Goal: Transaction & Acquisition: Purchase product/service

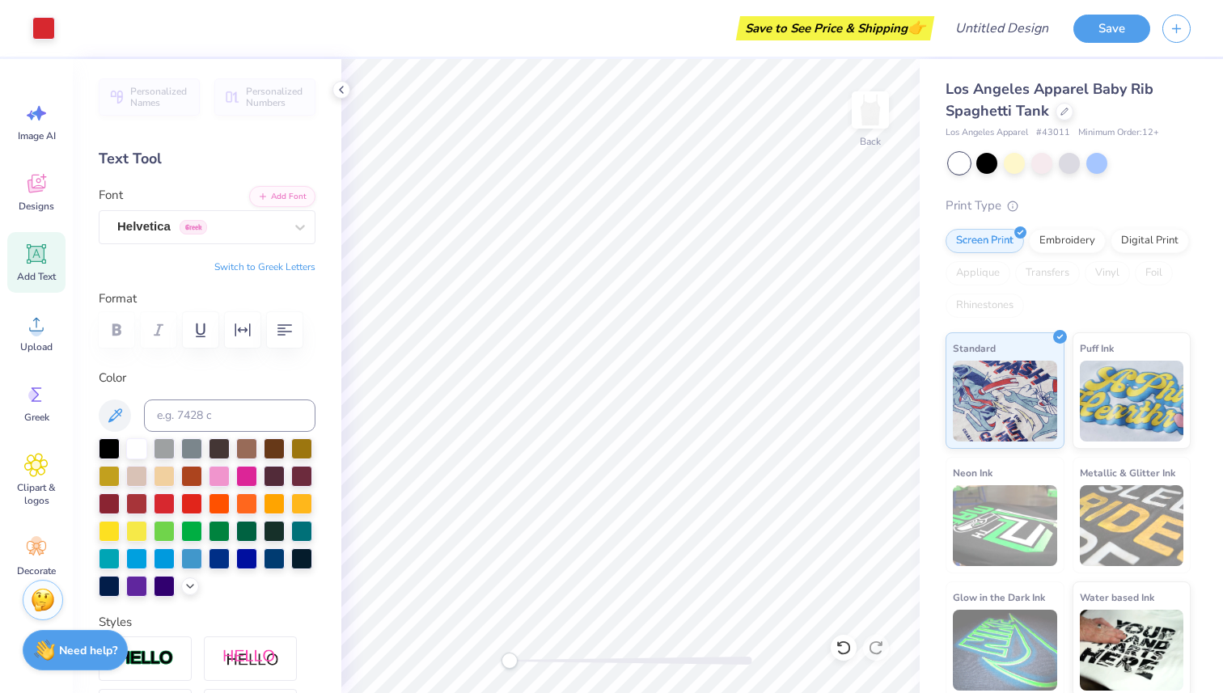
scroll to position [5, 0]
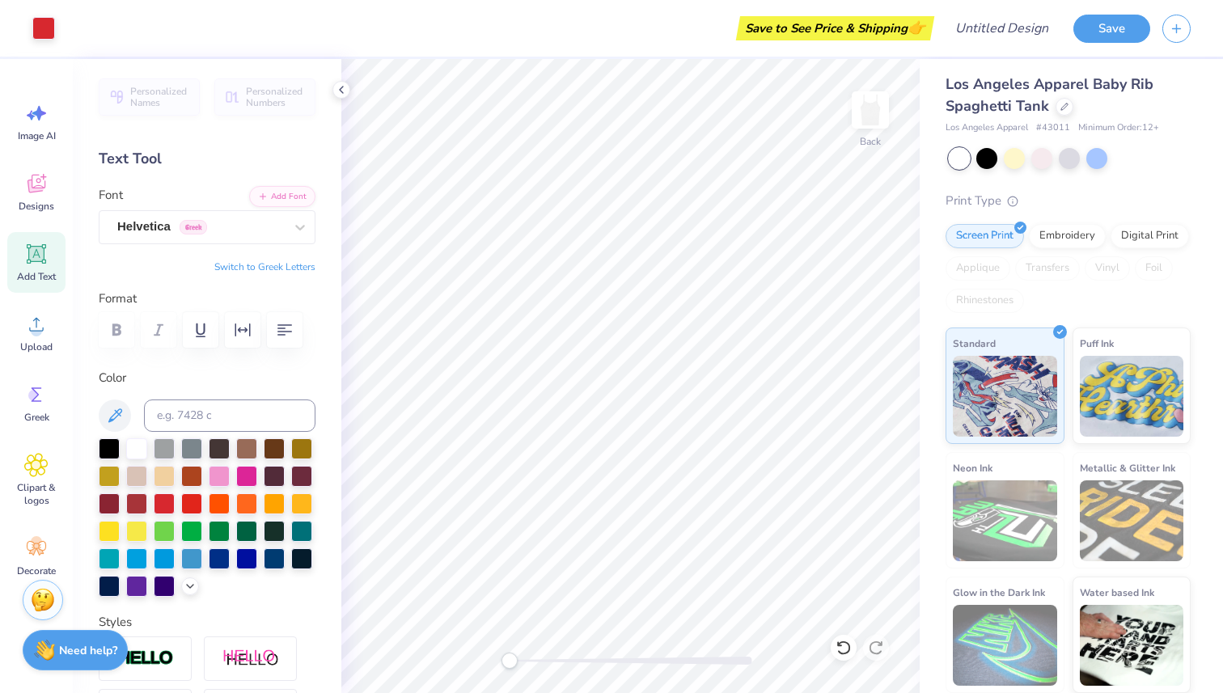
click at [867, 28] on div "Save to See Price & Shipping 👉" at bounding box center [835, 28] width 190 height 24
click at [1116, 22] on button "Save" at bounding box center [1112, 26] width 77 height 28
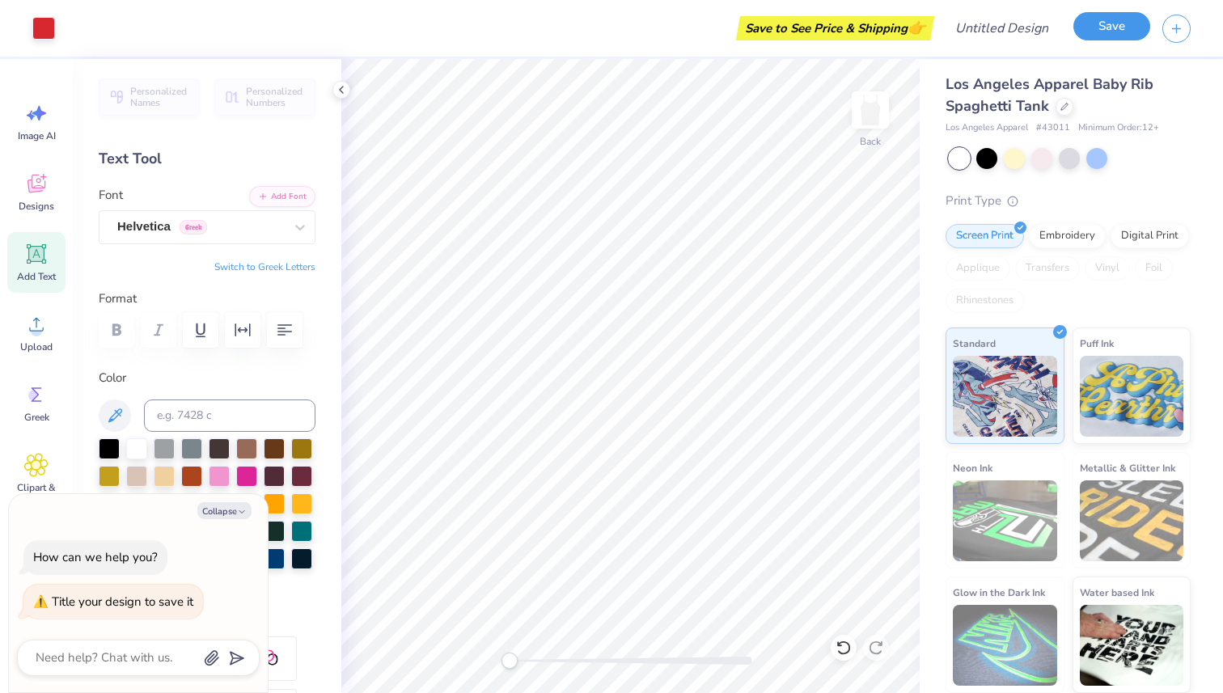
click at [1109, 29] on button "Save" at bounding box center [1112, 26] width 77 height 28
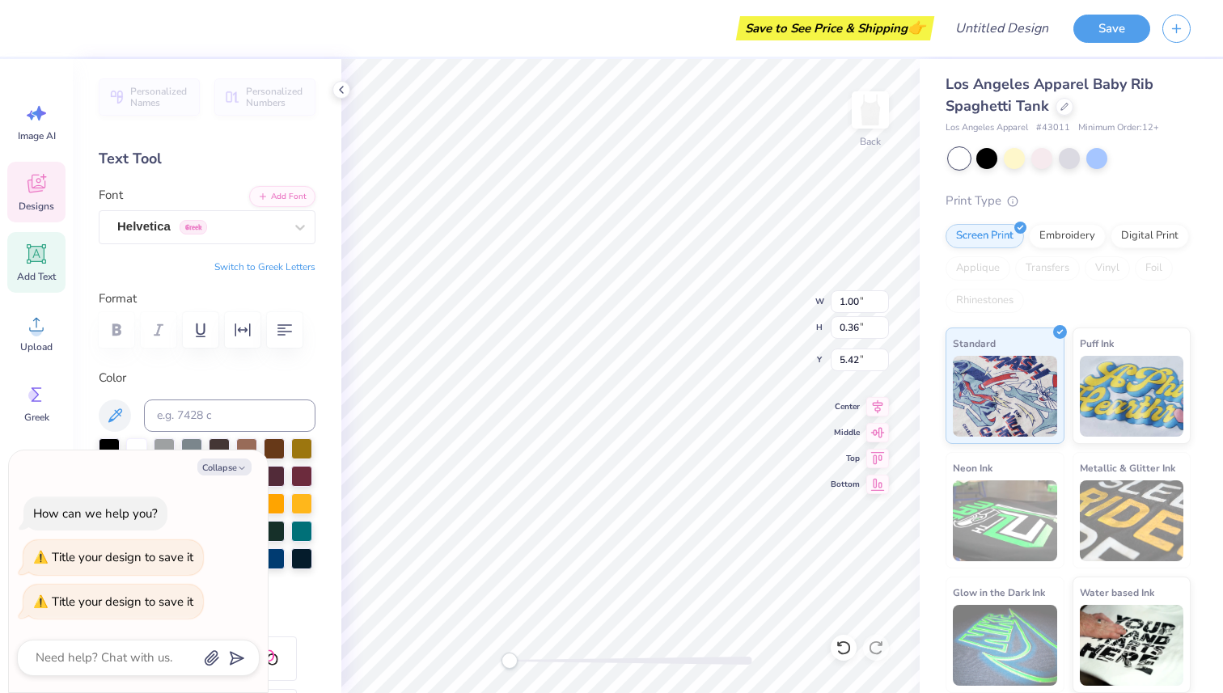
type textarea "x"
type textarea "1"
type textarea "x"
type textarea "18"
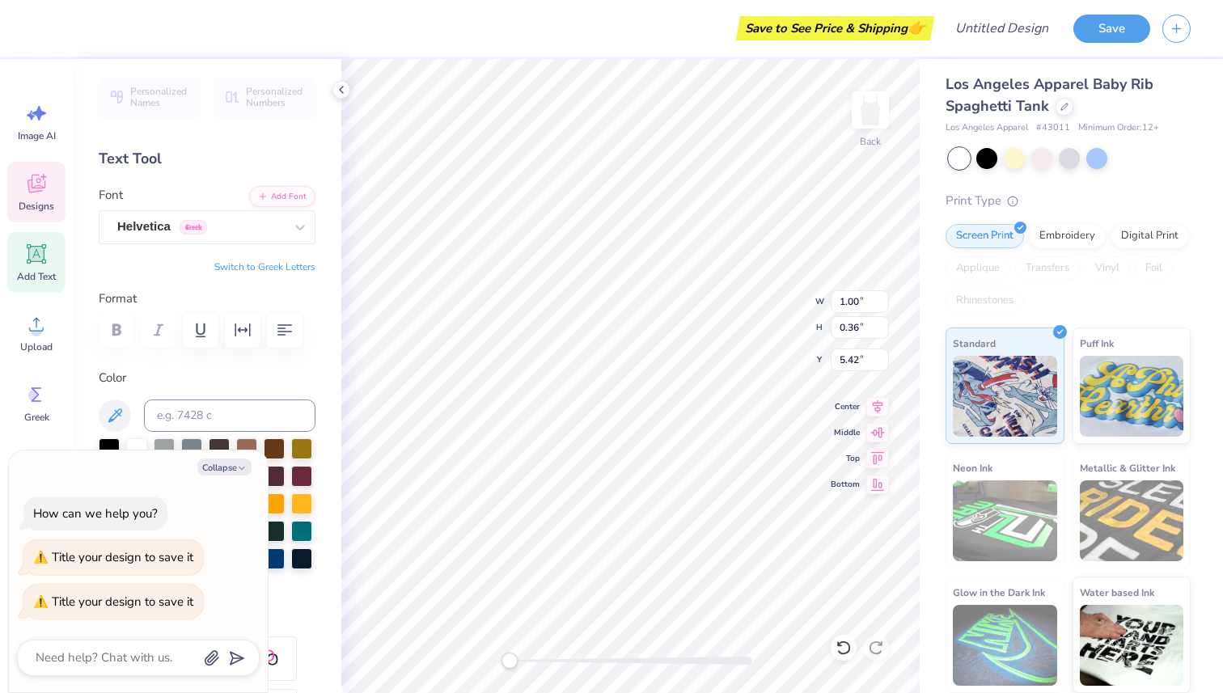
type textarea "x"
type textarea "189"
type textarea "x"
type textarea "1897"
type textarea "x"
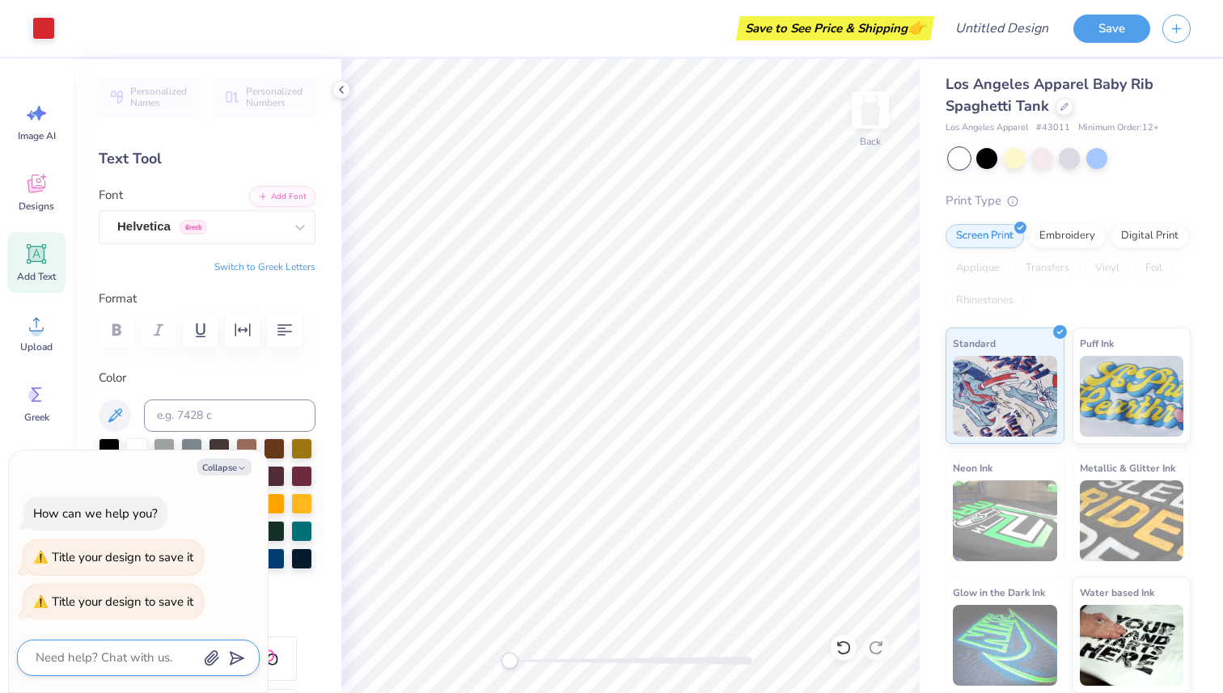
click at [144, 657] on textarea at bounding box center [116, 658] width 164 height 22
type textarea "b"
type textarea "x"
type textarea "bi"
type textarea "x"
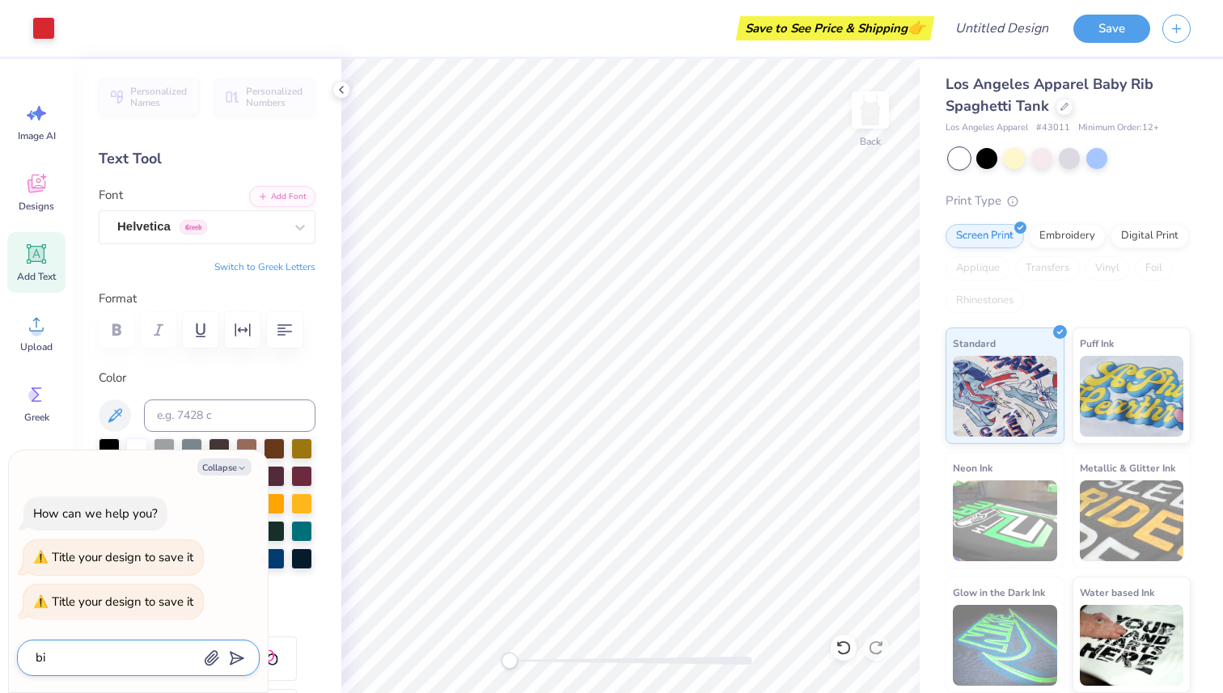
type textarea "big"
type textarea "x"
type textarea "big"
type textarea "x"
type textarea "[PERSON_NAME]"
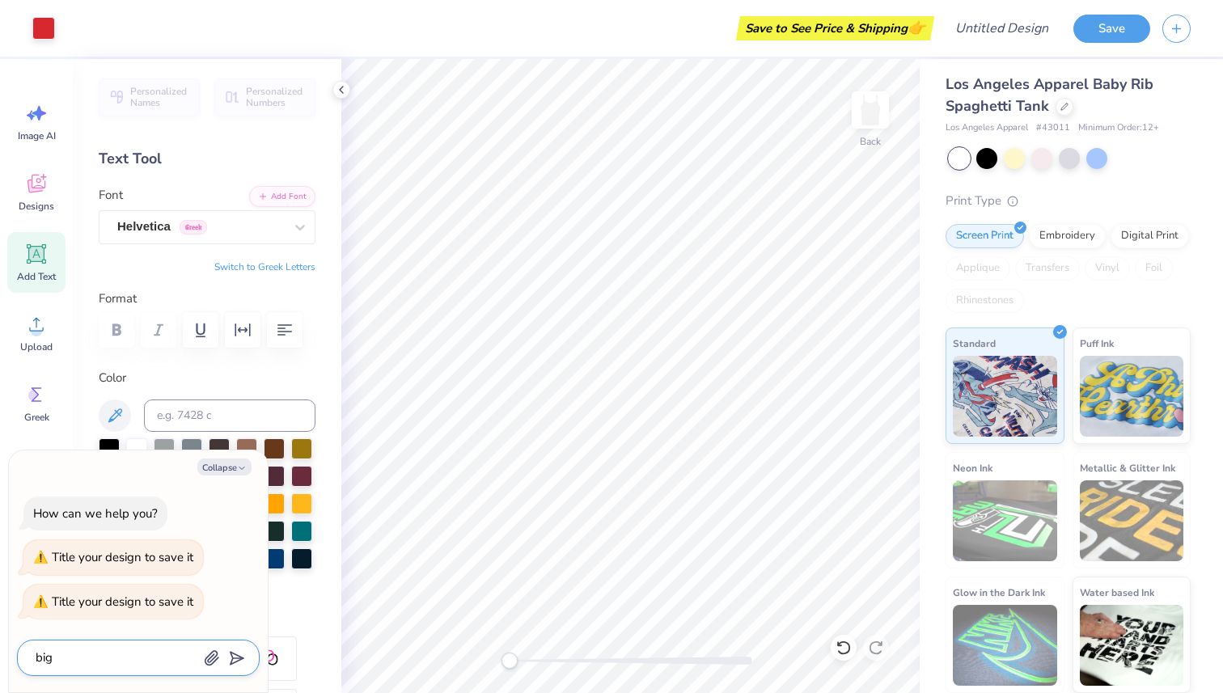
type textarea "x"
type textarea "big li"
type textarea "x"
type textarea "big lit"
type textarea "x"
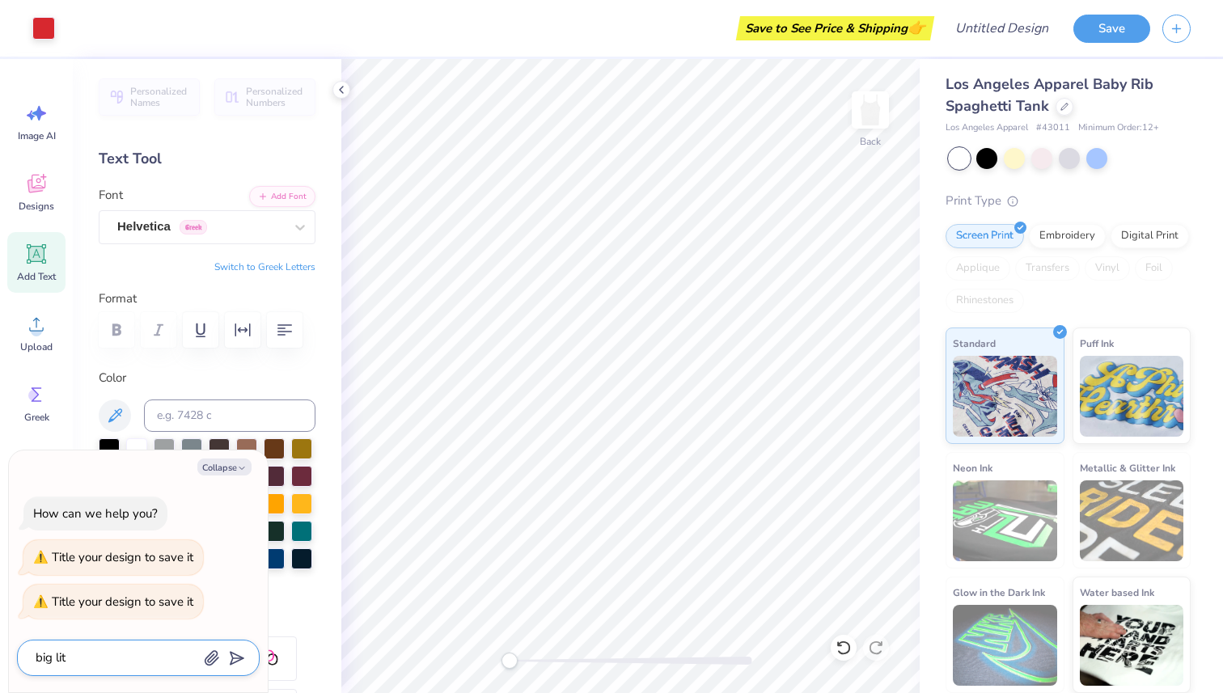
type textarea "big litt"
type textarea "x"
type textarea "big littl"
type textarea "x"
type textarea "big littlw"
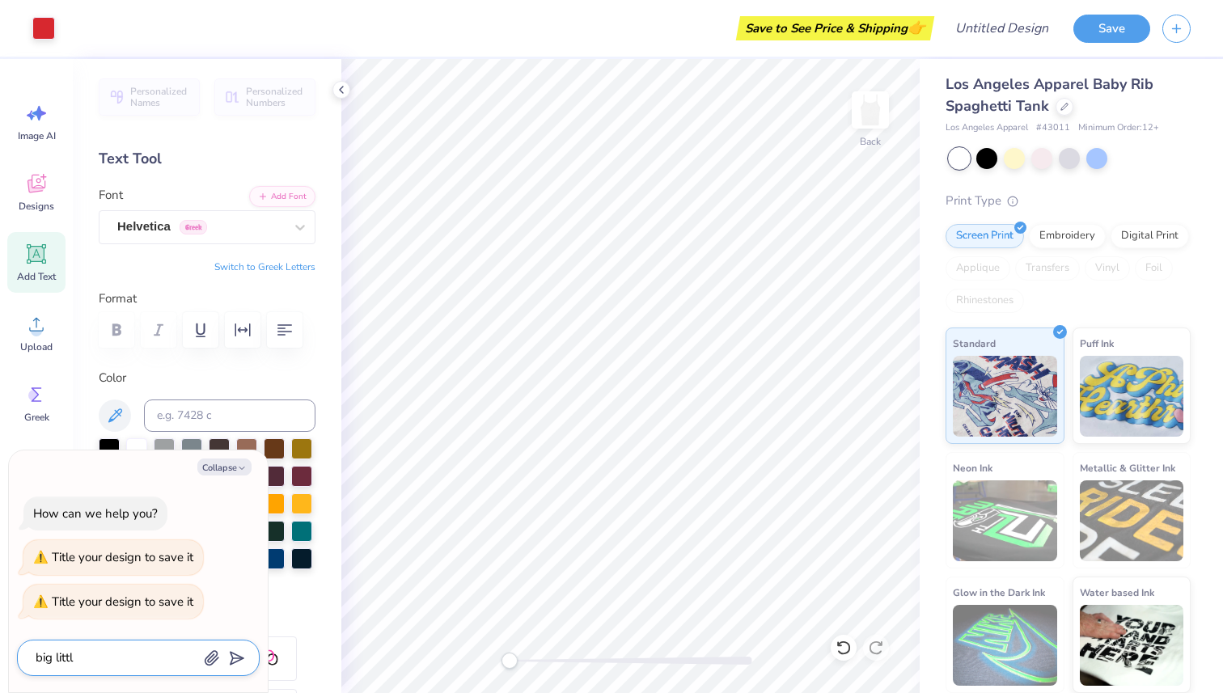
type textarea "x"
type textarea "big littl"
type textarea "x"
type textarea "big little"
type textarea "x"
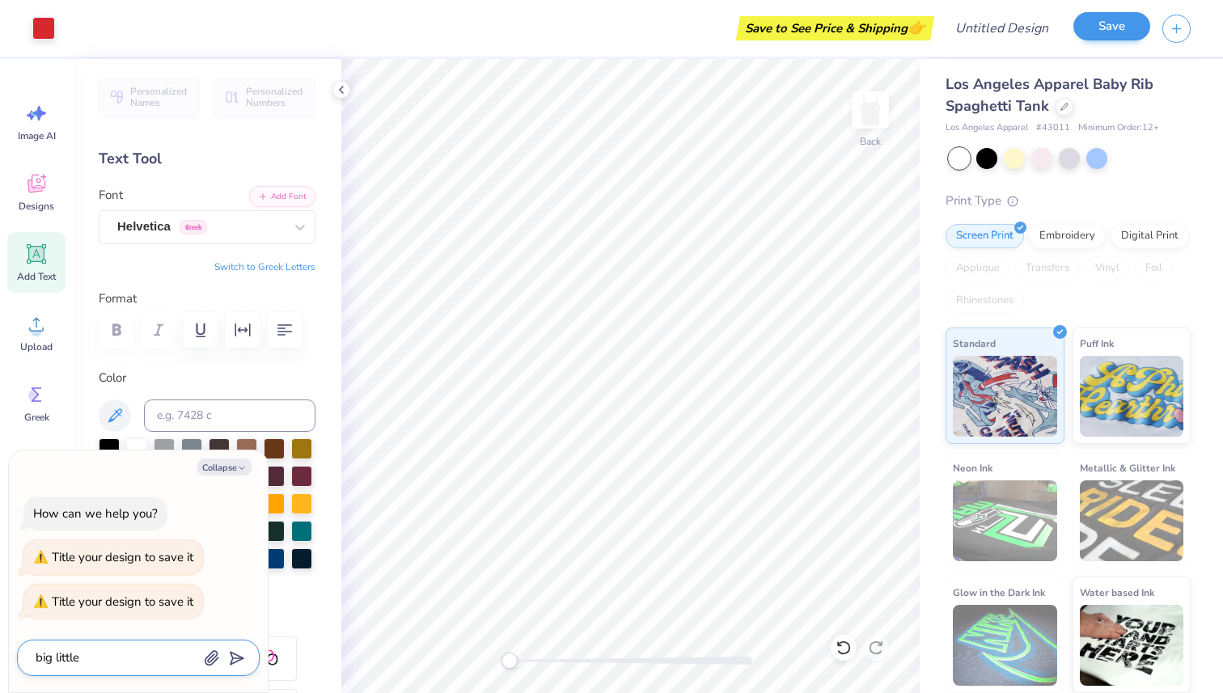
type textarea "big little"
click at [1125, 29] on button "Save" at bounding box center [1112, 26] width 77 height 28
type textarea "x"
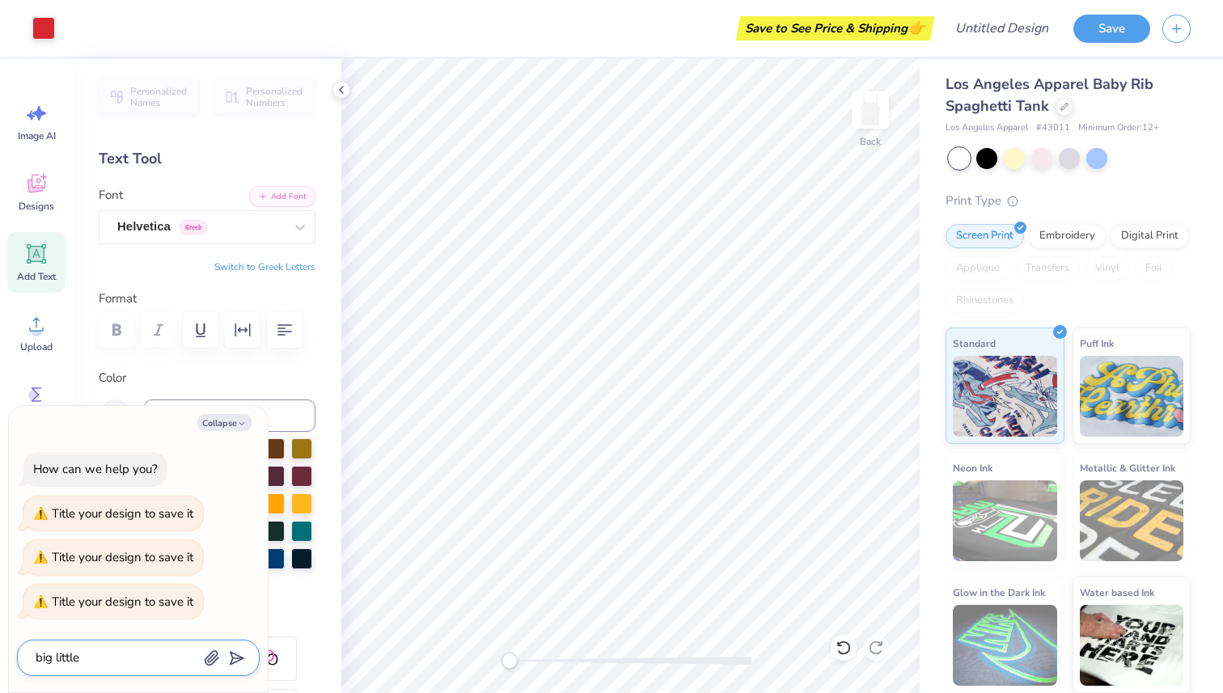
drag, startPoint x: 153, startPoint y: 659, endPoint x: 0, endPoint y: 657, distance: 152.9
click at [0, 657] on body "Art colors Save to See Price & Shipping 👉 Design Title Save Image AI Designs Ad…" at bounding box center [611, 346] width 1223 height 693
type textarea "x"
click at [983, 32] on input "Design Title" at bounding box center [1021, 28] width 79 height 32
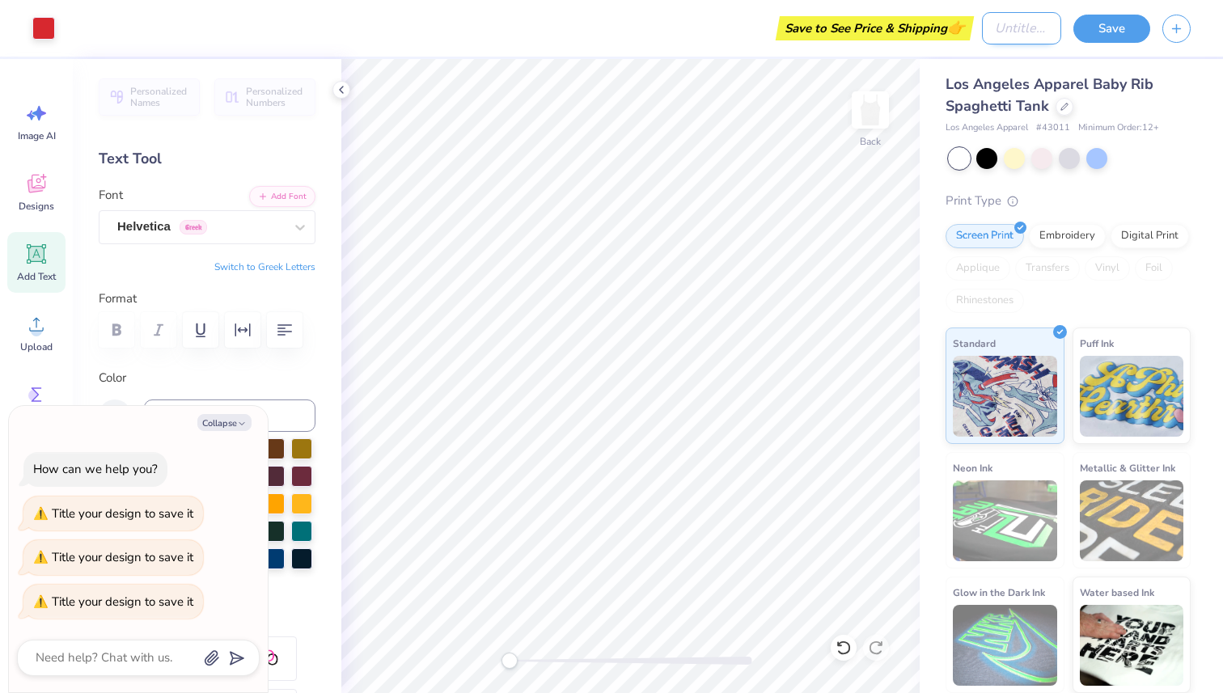
type input "b"
type textarea "x"
type input "bi"
type textarea "x"
type input "big"
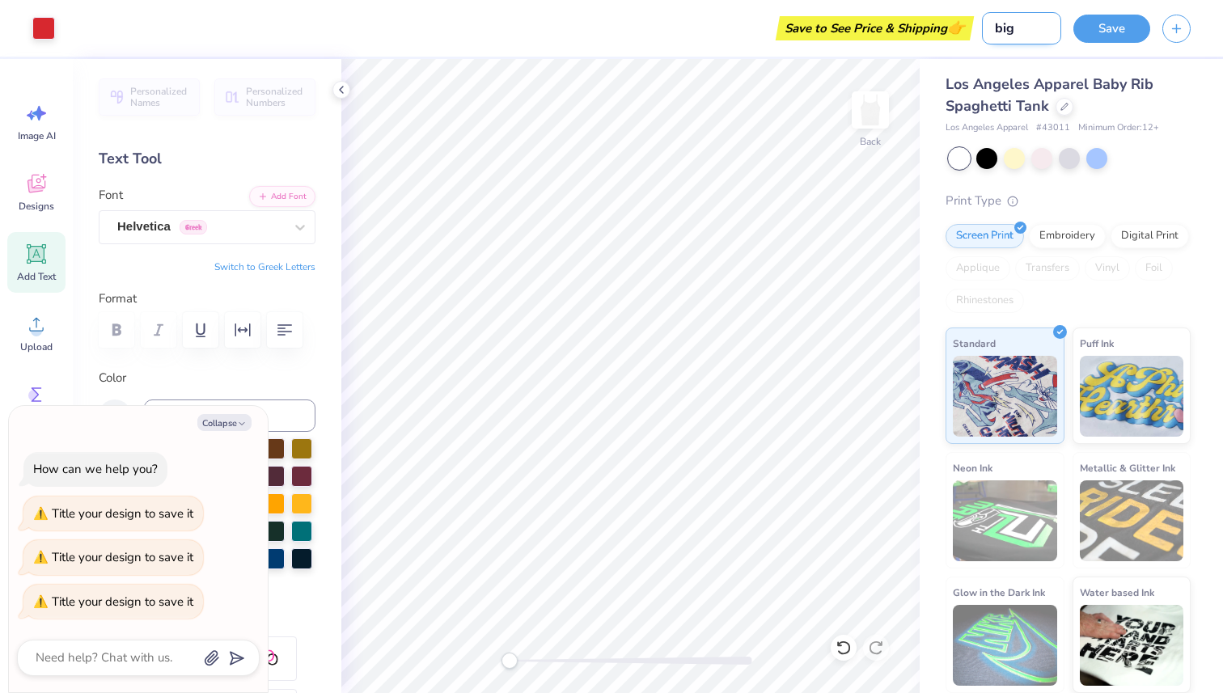
type textarea "x"
type input "big"
type textarea "x"
type input "[PERSON_NAME]"
type textarea "x"
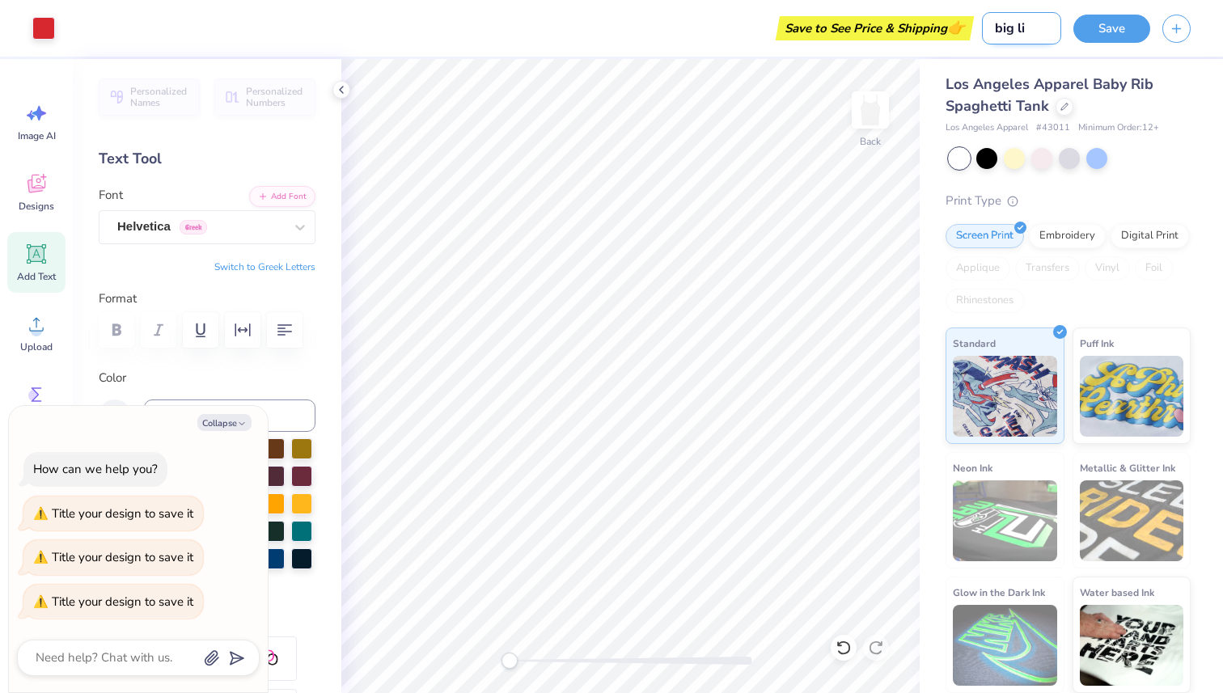
type input "big liu"
type textarea "x"
type input "big liut"
type textarea "x"
type input "big liutt"
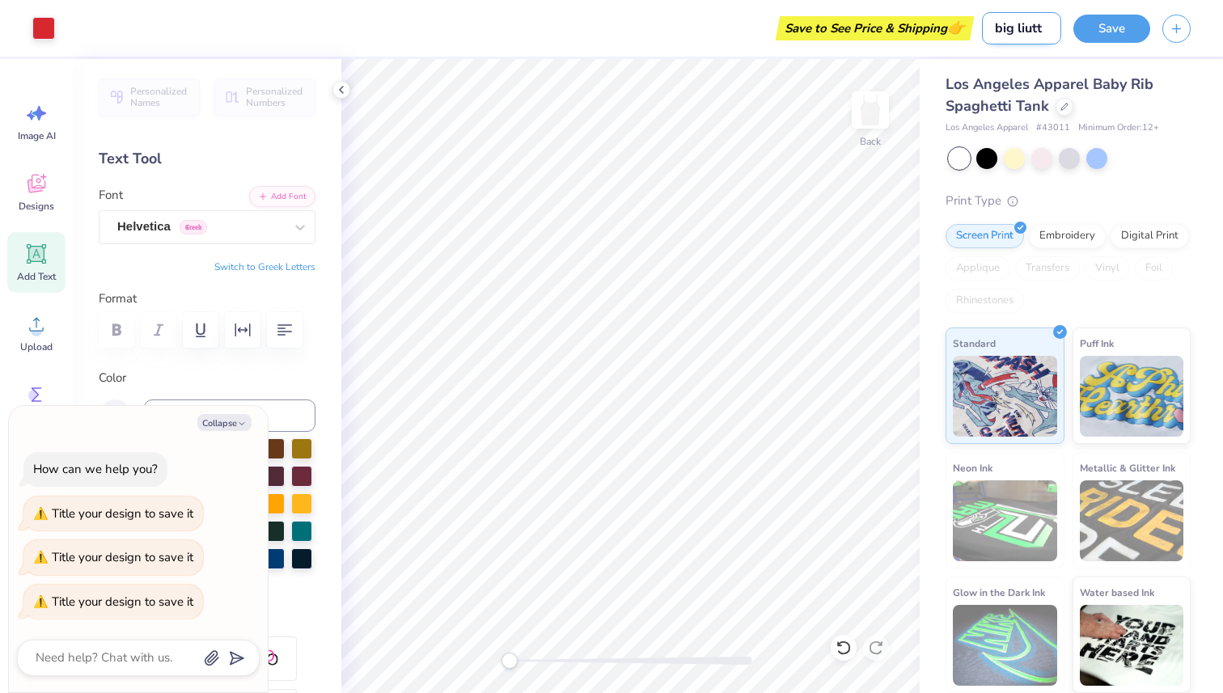
type textarea "x"
type input "big liuttl"
type textarea "x"
type input "big liutt"
type textarea "x"
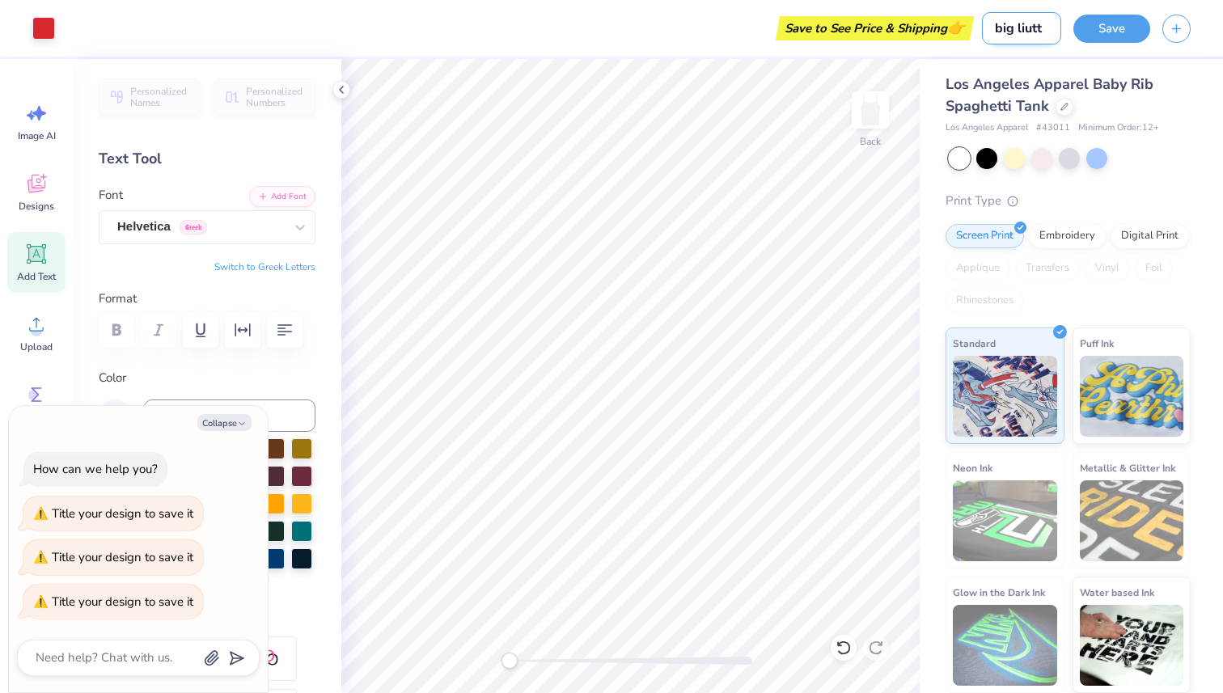
type input "big liut"
type textarea "x"
type input "big liu"
type textarea "x"
type input "big li"
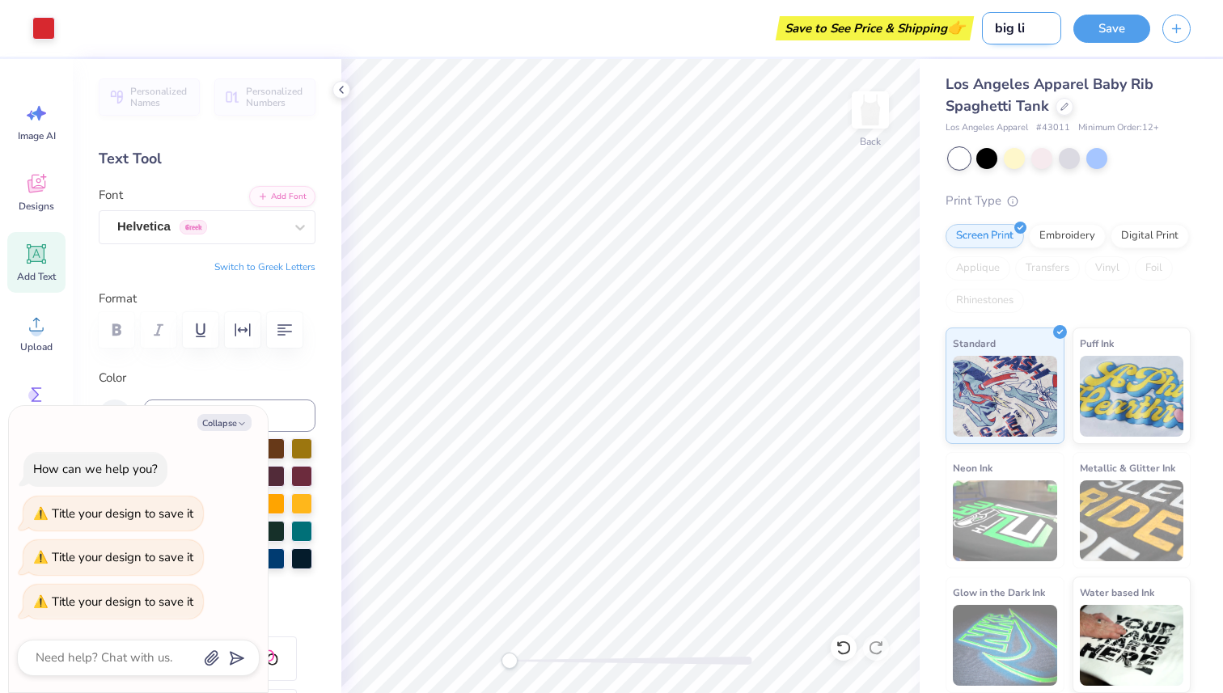
type textarea "x"
type input "big lit"
type textarea "x"
type input "big litt"
type textarea "x"
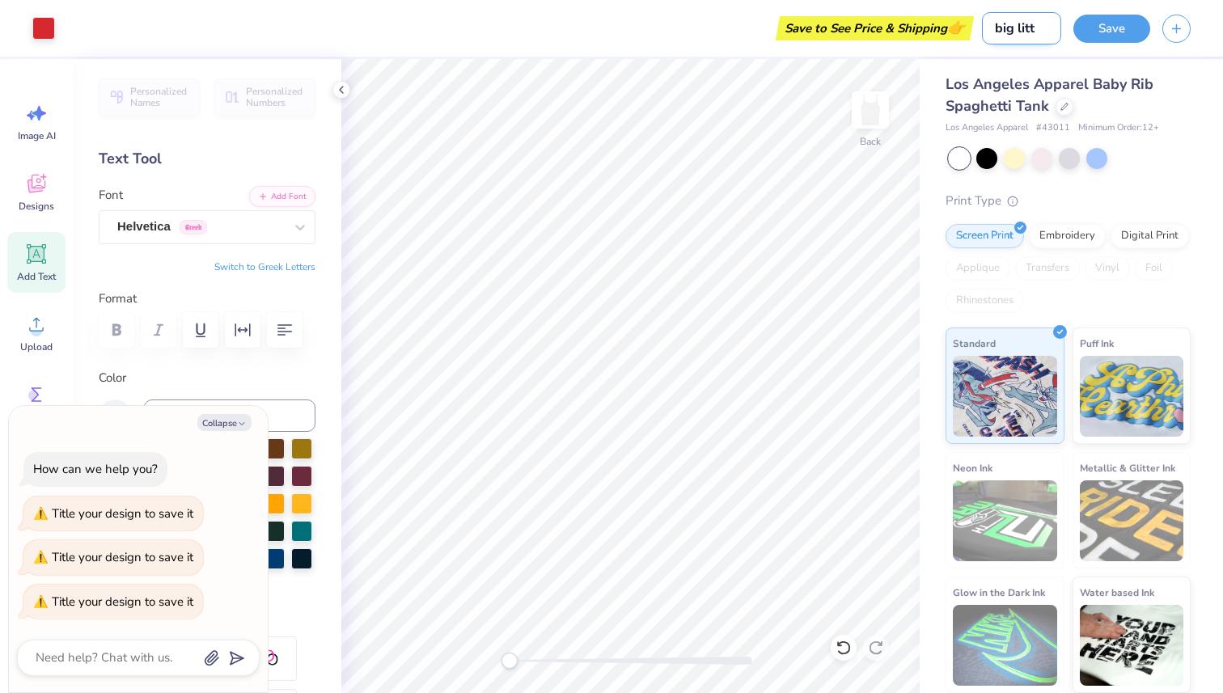
type input "big littl"
type textarea "x"
type input "big little"
type textarea "x"
type input "big little"
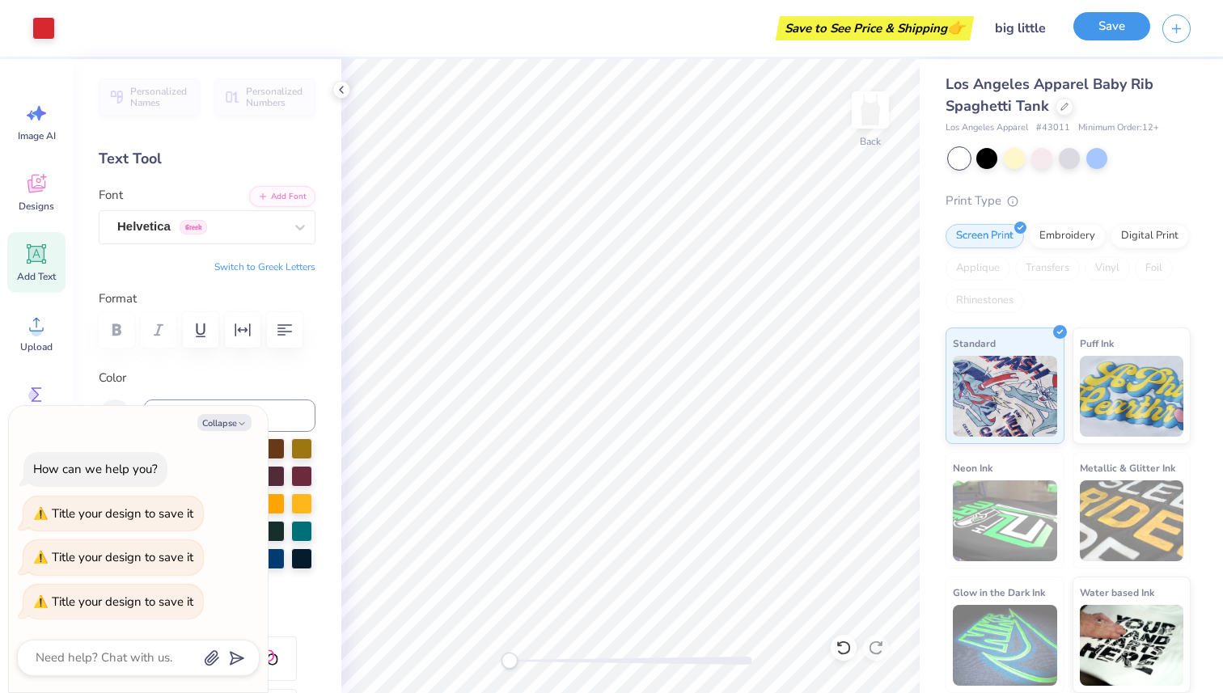
click at [1120, 36] on button "Save" at bounding box center [1112, 26] width 77 height 28
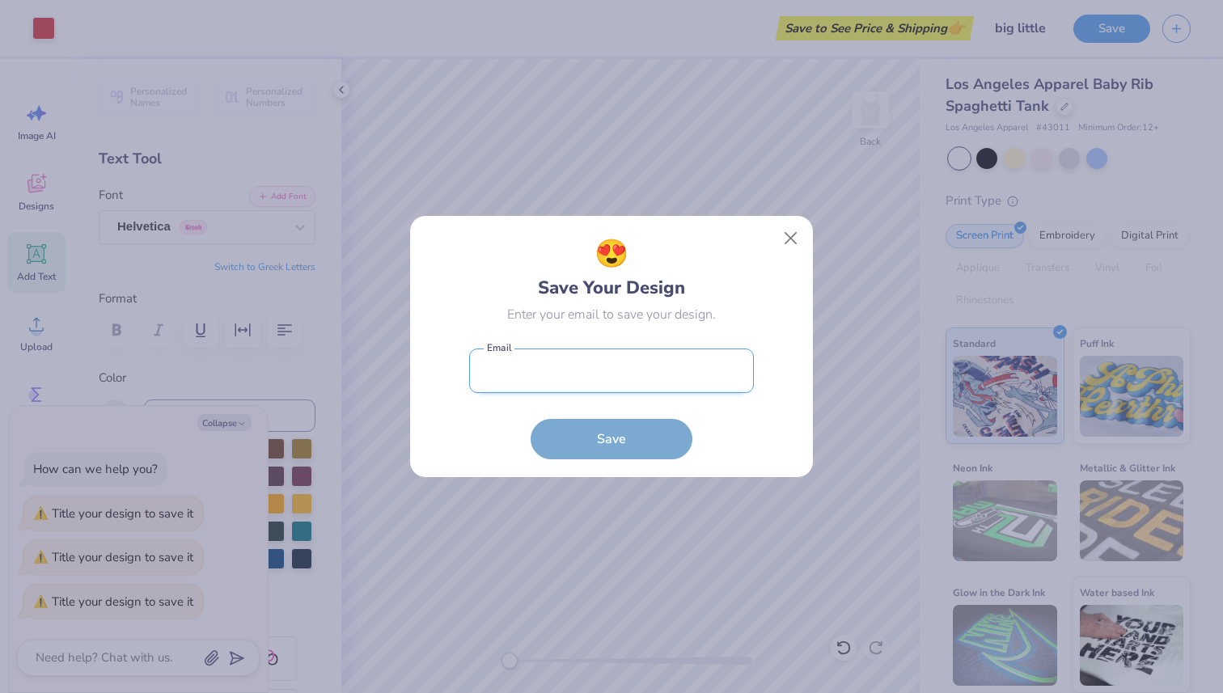
click at [569, 379] on input "email" at bounding box center [611, 371] width 285 height 44
type input "[PERSON_NAME][EMAIL_ADDRESS][DOMAIN_NAME]"
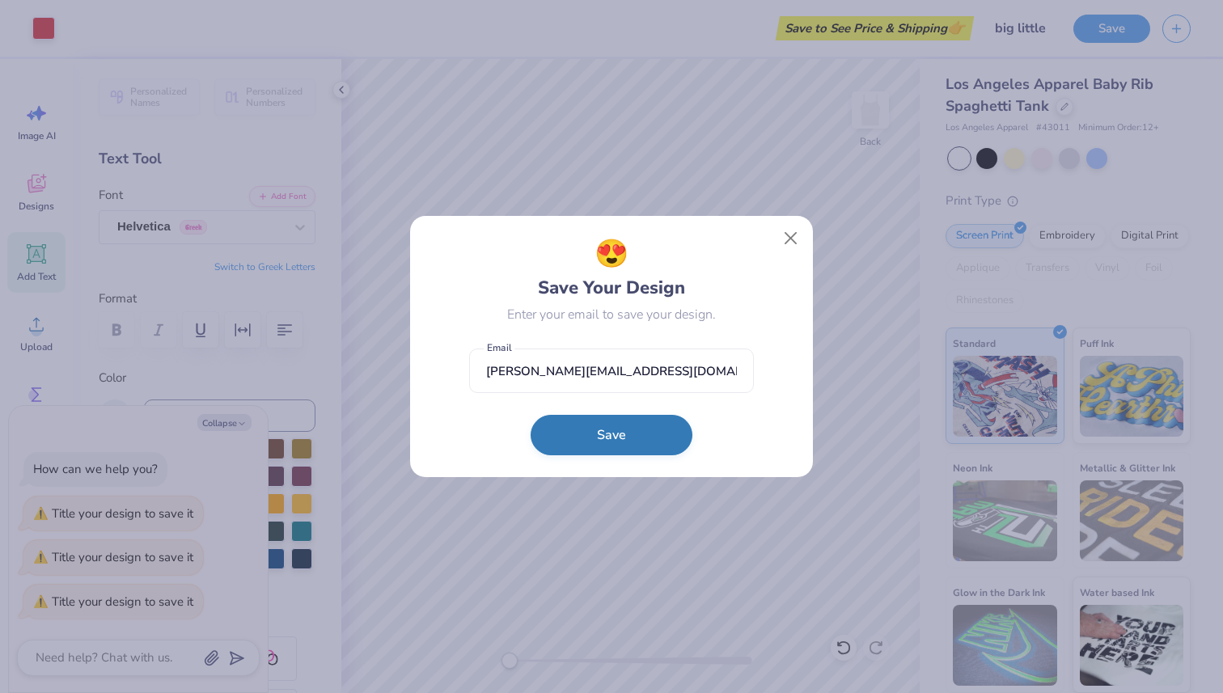
click at [601, 430] on button "Save" at bounding box center [612, 435] width 162 height 40
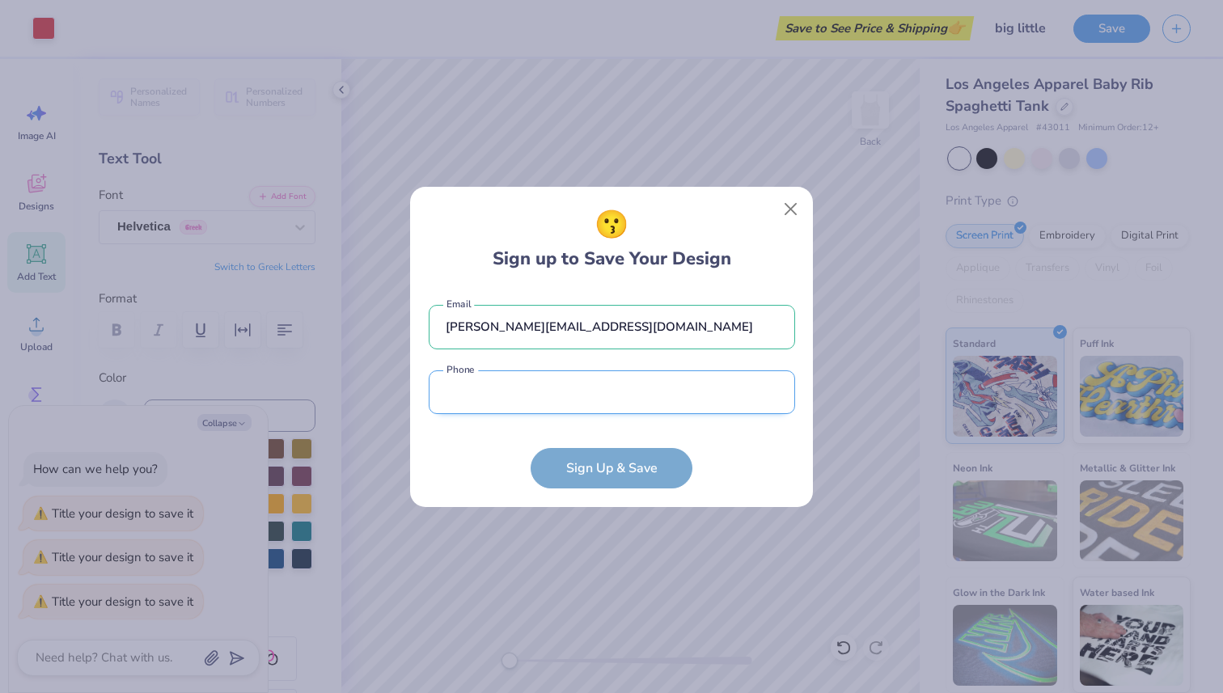
click at [655, 388] on input "tel" at bounding box center [612, 393] width 367 height 44
click at [792, 208] on button "Close" at bounding box center [791, 208] width 31 height 31
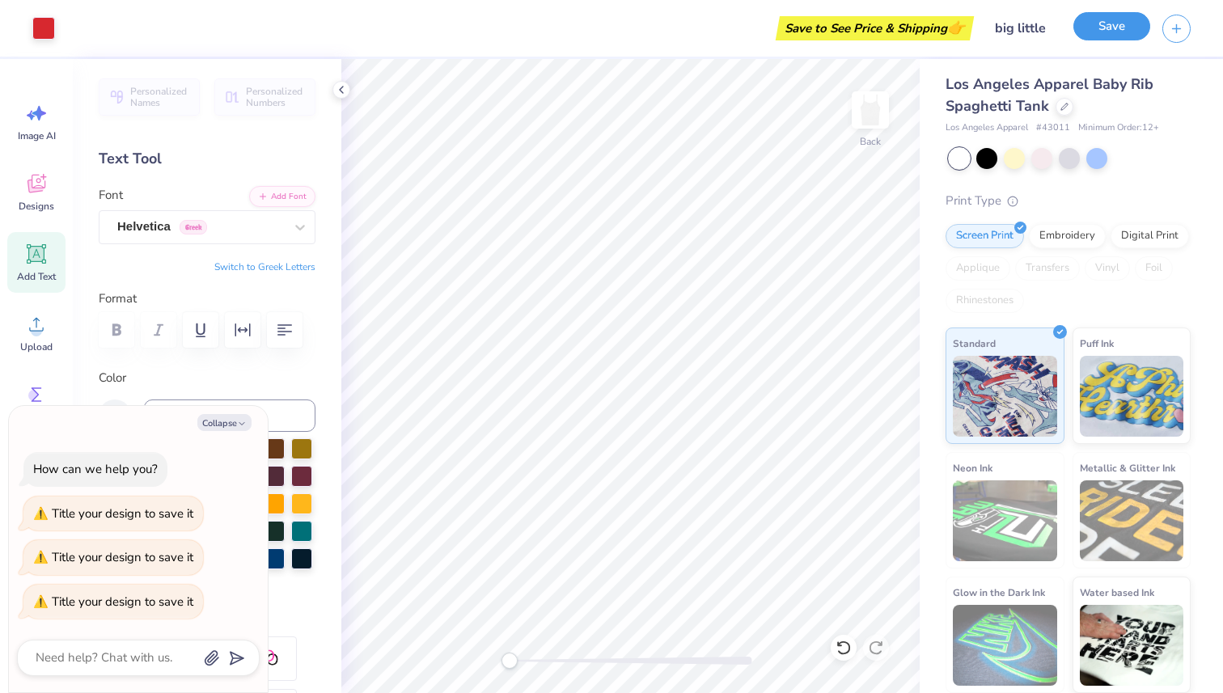
click at [1109, 30] on button "Save" at bounding box center [1112, 26] width 77 height 28
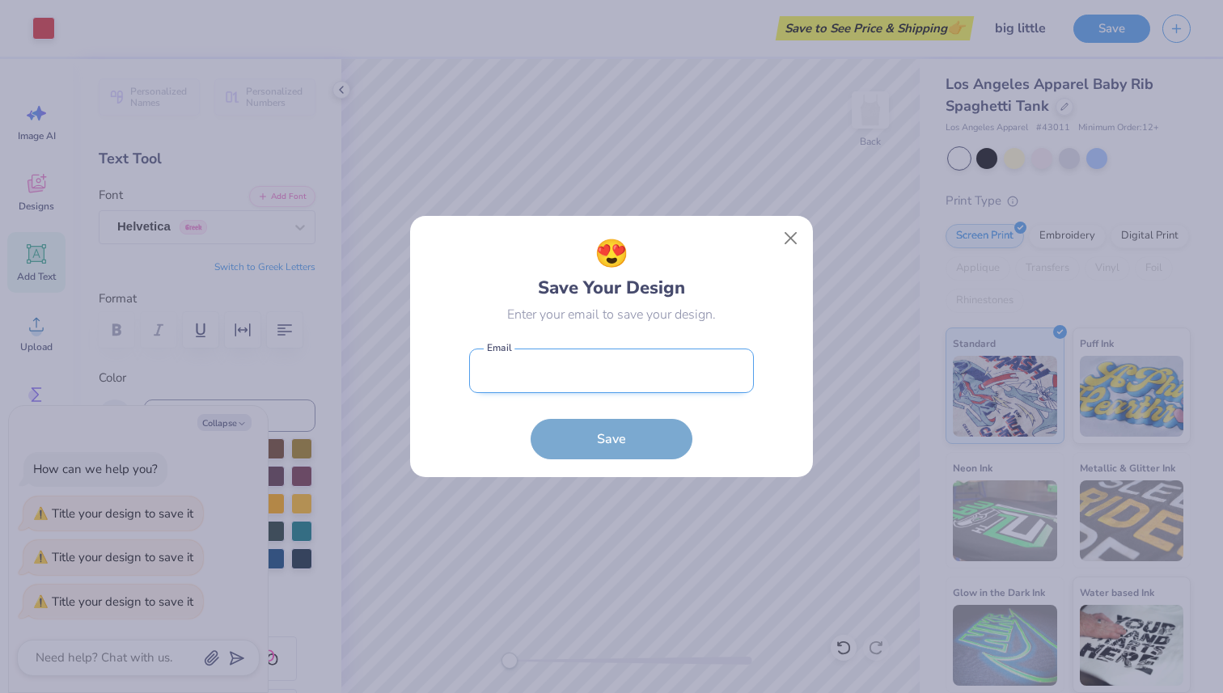
click at [623, 375] on input "email" at bounding box center [611, 371] width 285 height 44
type input "[PERSON_NAME][EMAIL_ADDRESS][DOMAIN_NAME]"
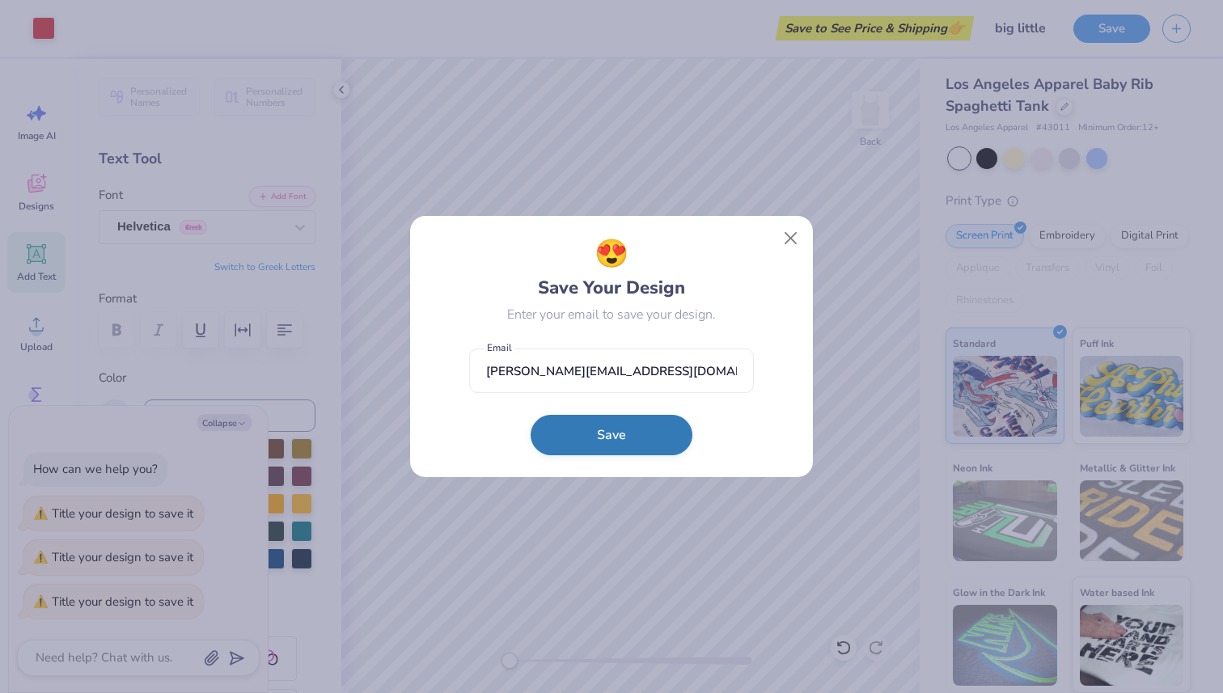
click at [628, 424] on button "Save" at bounding box center [612, 435] width 162 height 40
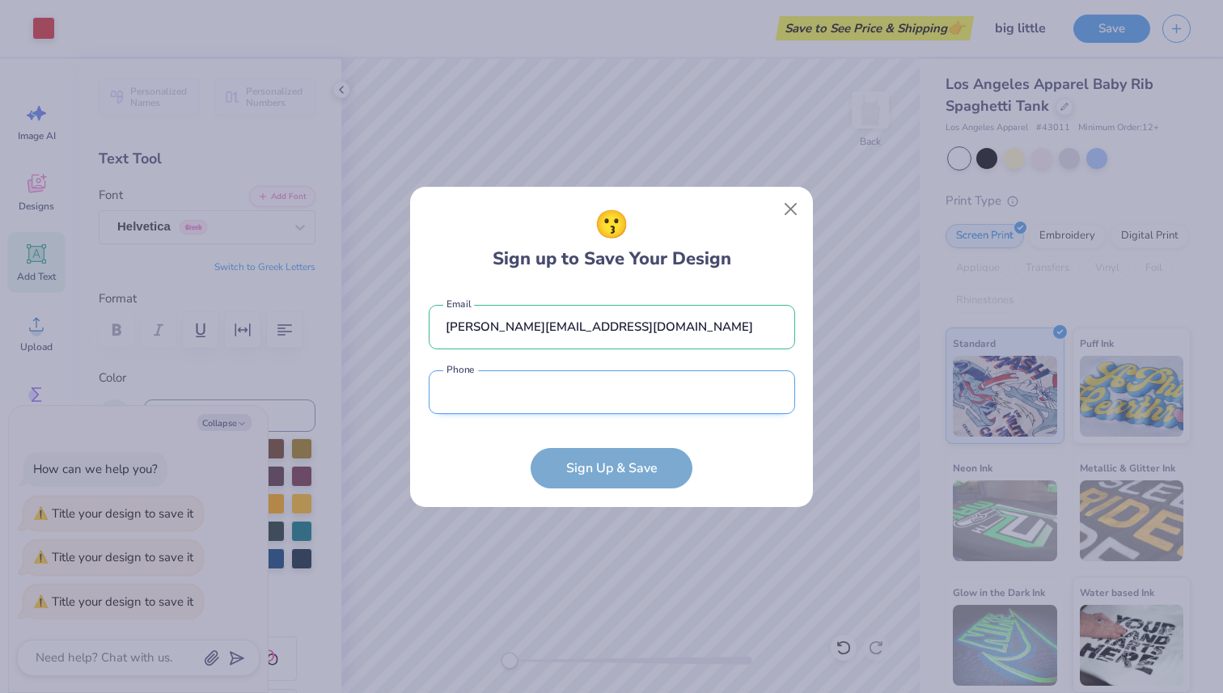
click at [602, 401] on input "tel" at bounding box center [612, 393] width 367 height 44
type input "[PHONE_NUMBER]"
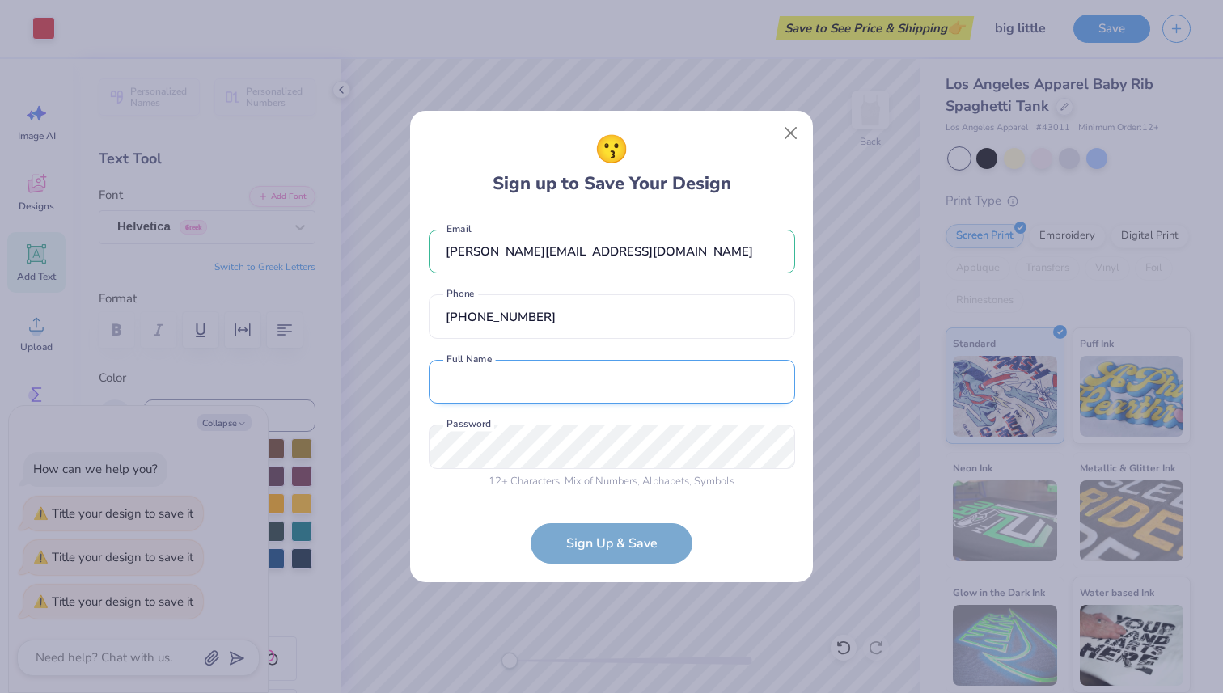
click at [572, 365] on input "text" at bounding box center [612, 382] width 367 height 44
type input "[PERSON_NAME]"
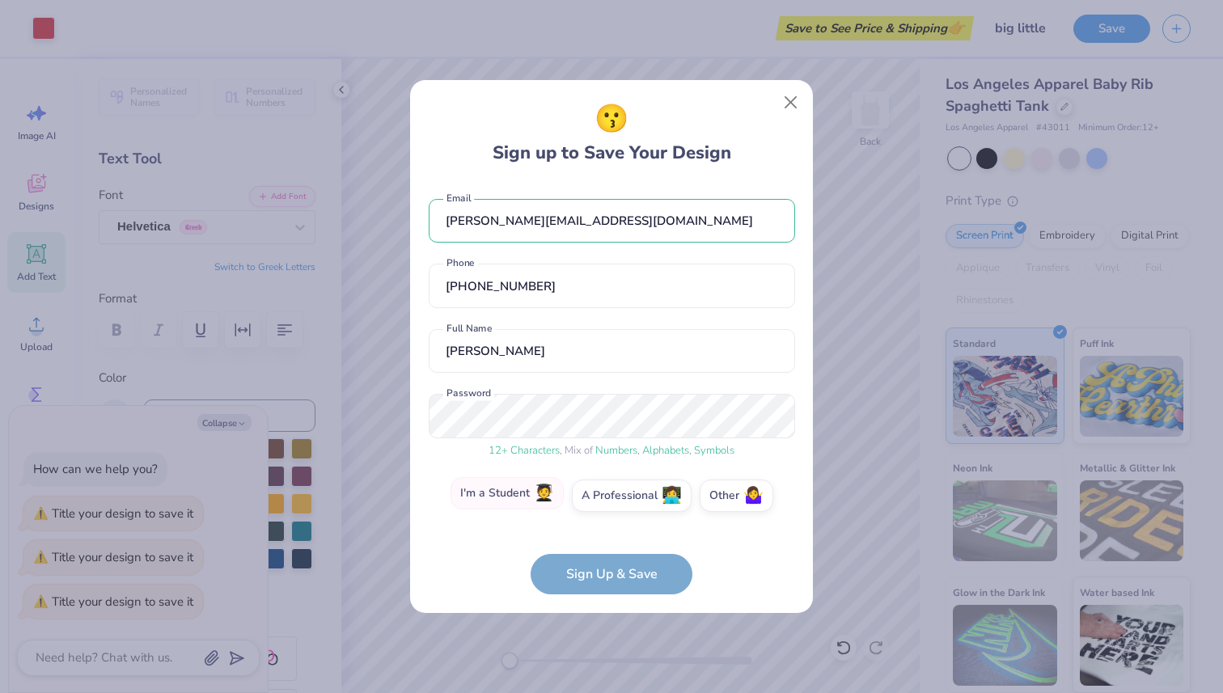
click at [535, 503] on label "I'm a Student 🧑‍🎓" at bounding box center [507, 493] width 113 height 32
click at [607, 503] on input "I'm a Student 🧑‍🎓" at bounding box center [612, 500] width 11 height 11
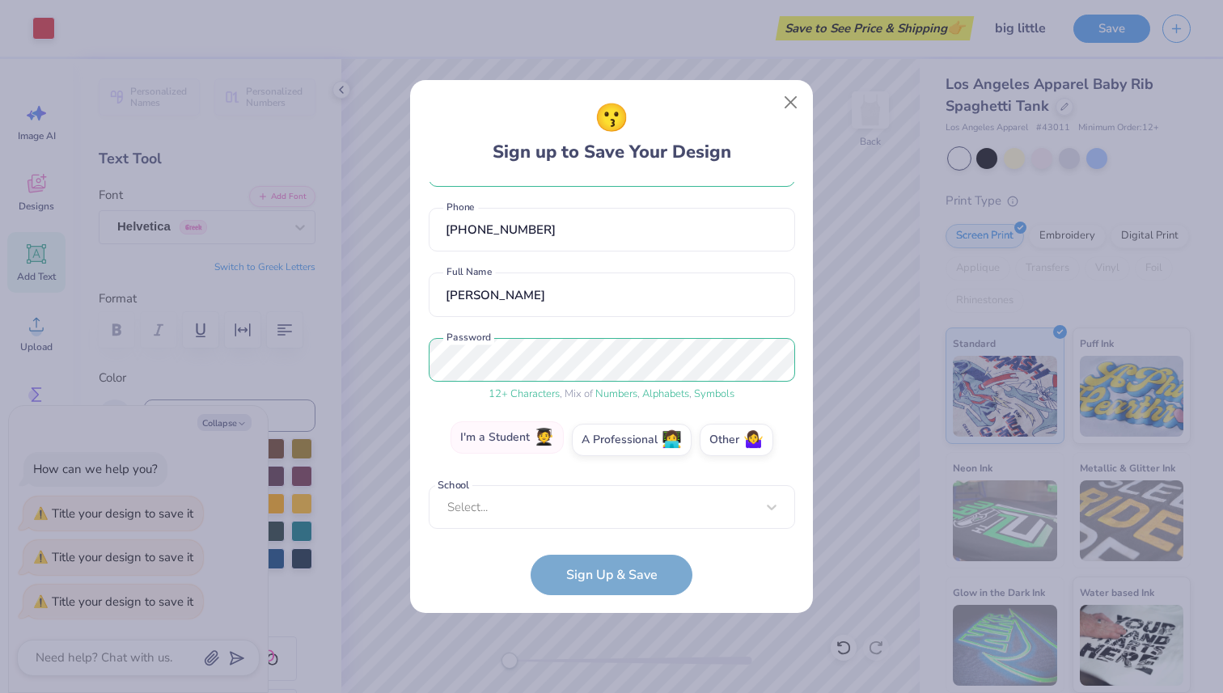
click at [518, 434] on label "I'm a Student 🧑‍🎓" at bounding box center [507, 438] width 113 height 32
click at [607, 494] on input "I'm a Student 🧑‍🎓" at bounding box center [612, 499] width 11 height 11
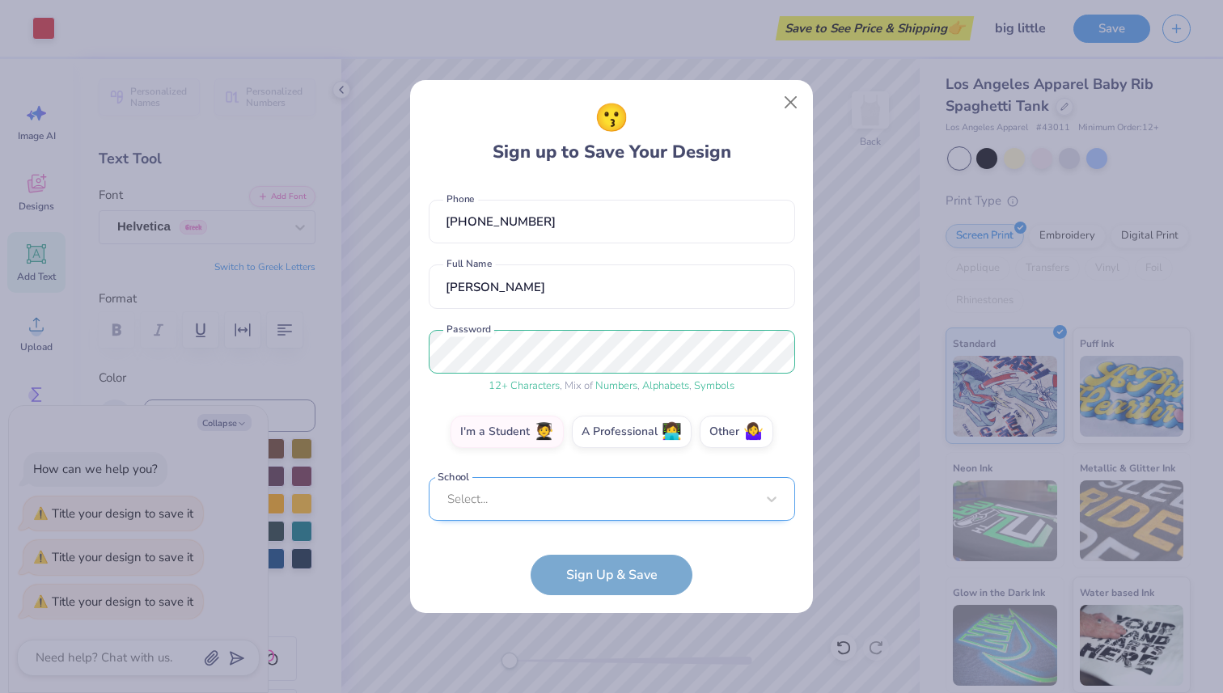
click at [594, 511] on div "Select..." at bounding box center [612, 499] width 367 height 44
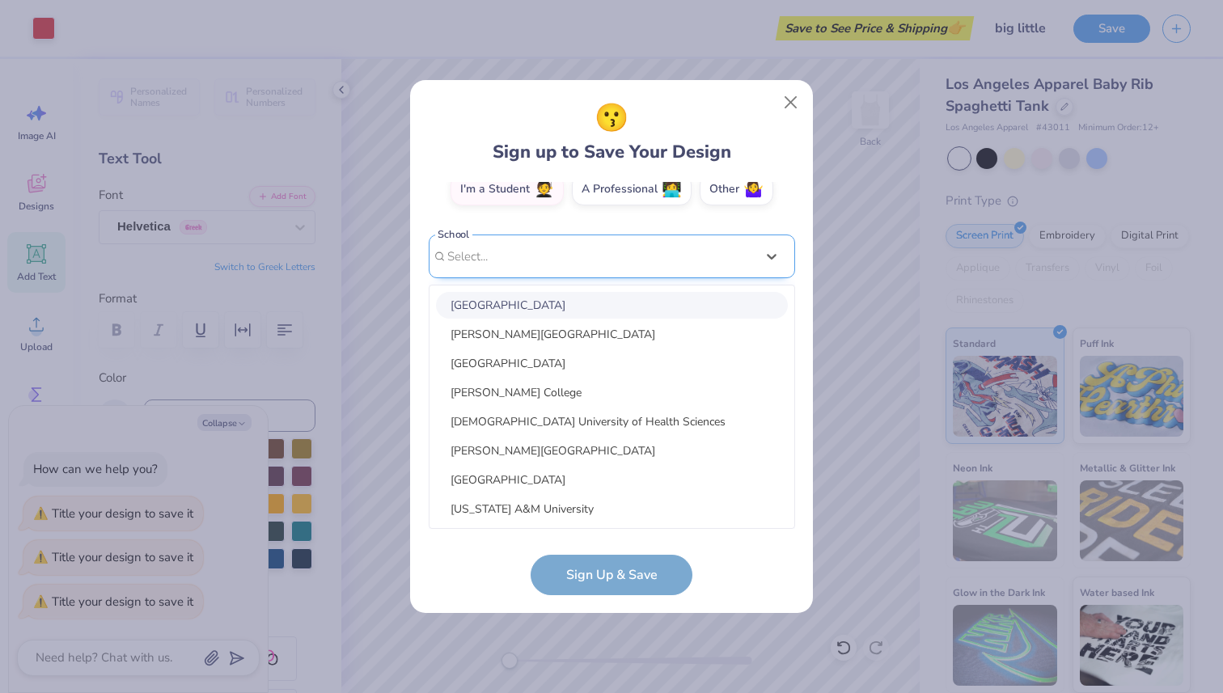
scroll to position [64, 0]
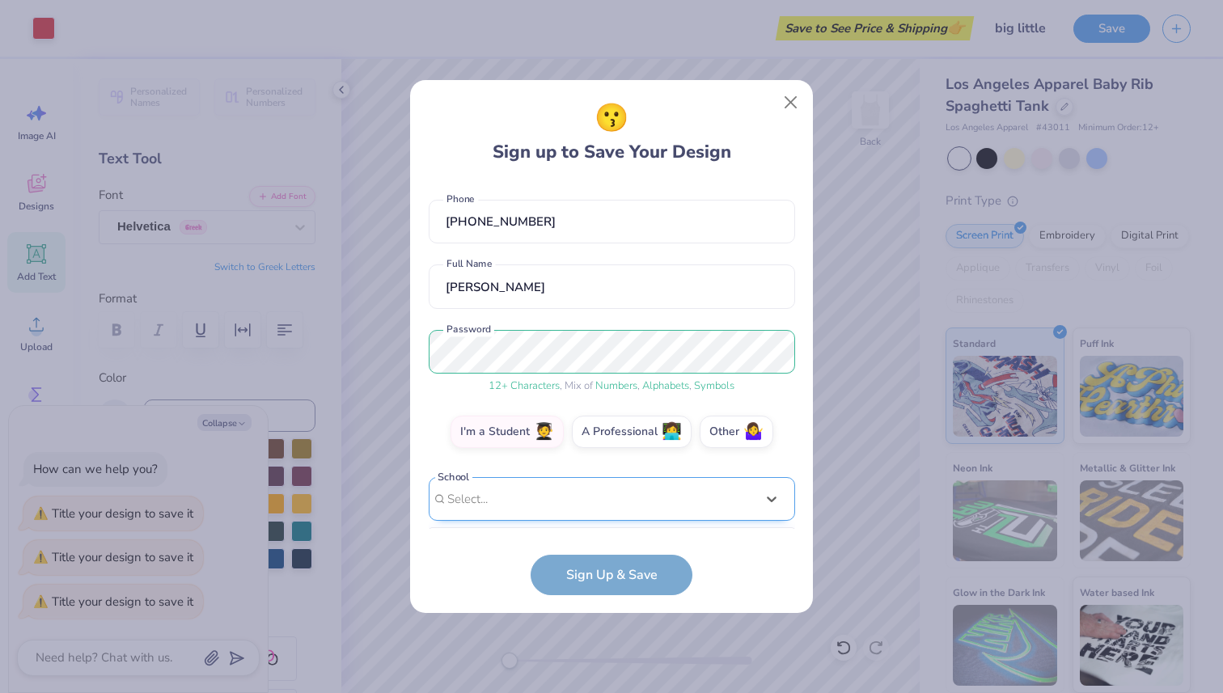
click at [769, 240] on div "[PERSON_NAME][EMAIL_ADDRESS][DOMAIN_NAME] Email [PHONE_NUMBER] Phone [PERSON_NA…" at bounding box center [612, 355] width 367 height 347
click at [494, 417] on label "I'm a Student 🧑‍🎓" at bounding box center [507, 429] width 113 height 32
click at [607, 494] on input "I'm a Student 🧑‍🎓" at bounding box center [612, 499] width 11 height 11
click at [638, 576] on form "[PERSON_NAME][EMAIL_ADDRESS][DOMAIN_NAME] Email [PHONE_NUMBER] Phone [PERSON_NA…" at bounding box center [612, 388] width 367 height 413
click at [566, 502] on div "Select..." at bounding box center [612, 499] width 367 height 44
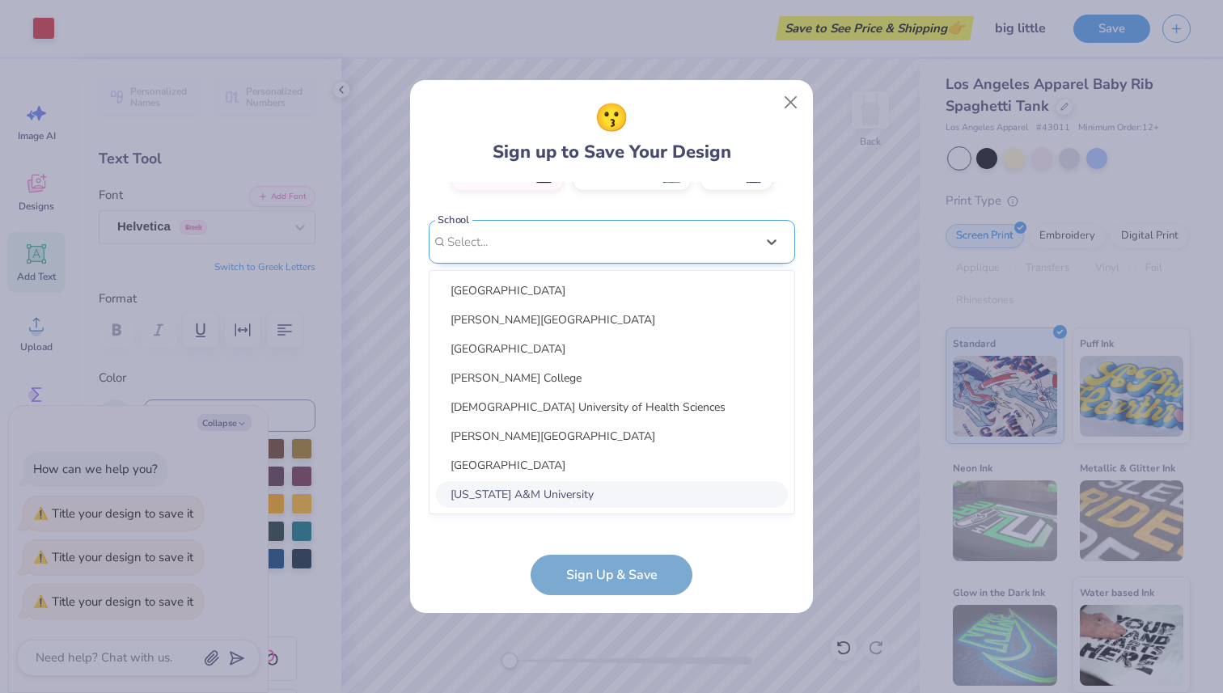
scroll to position [307, 0]
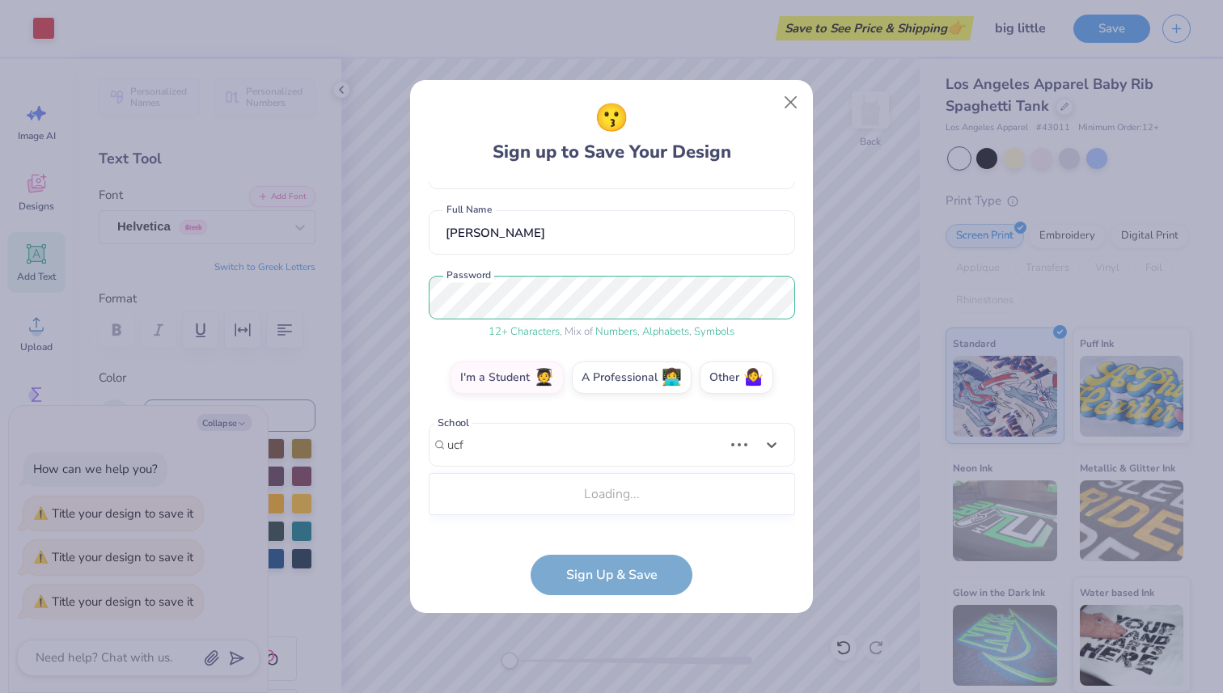
type input "ucf"
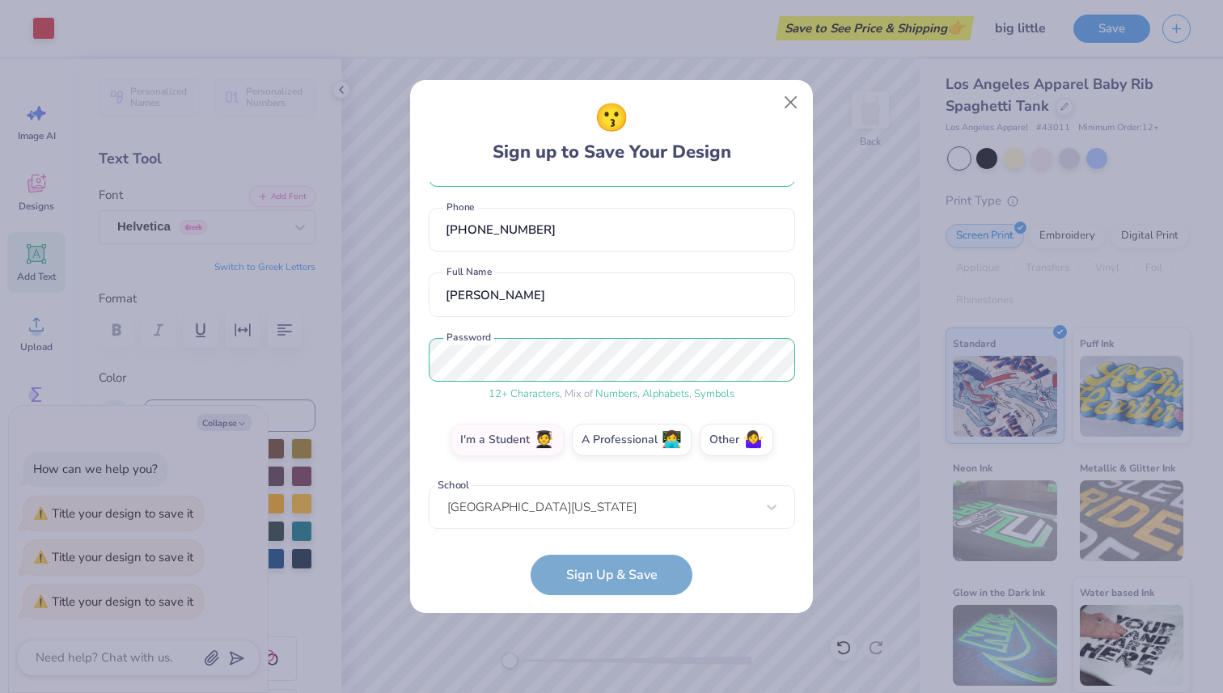
scroll to position [129, 0]
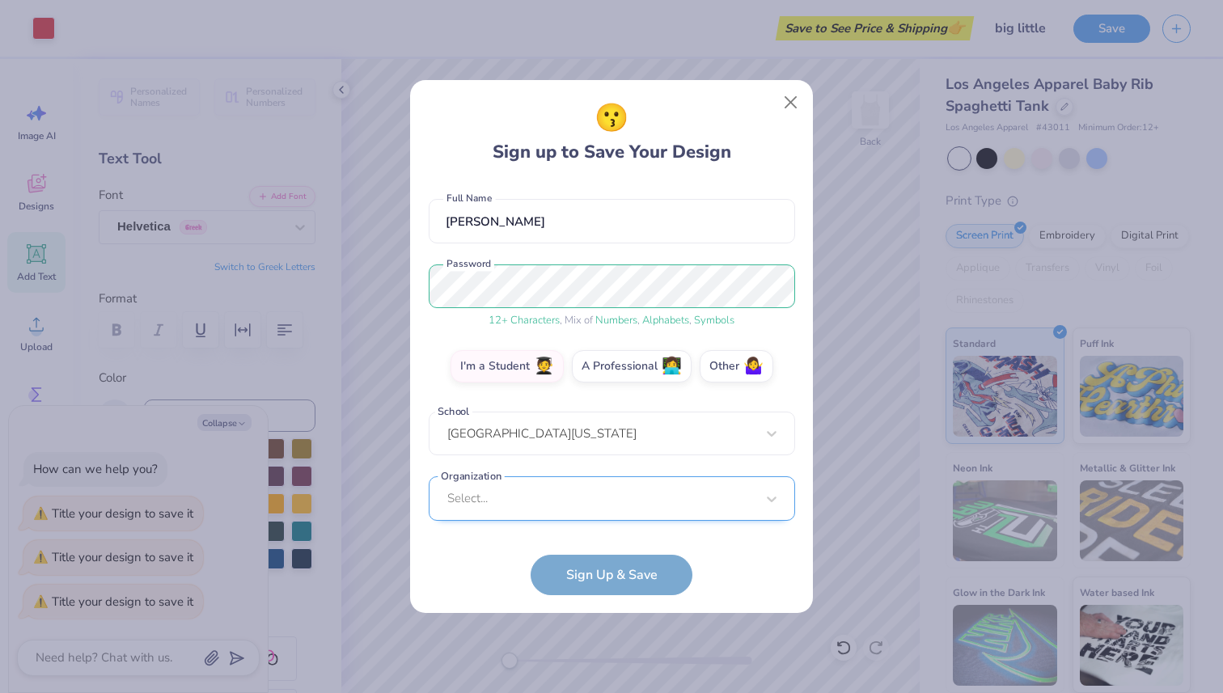
click at [579, 496] on div "Select..." at bounding box center [612, 499] width 367 height 44
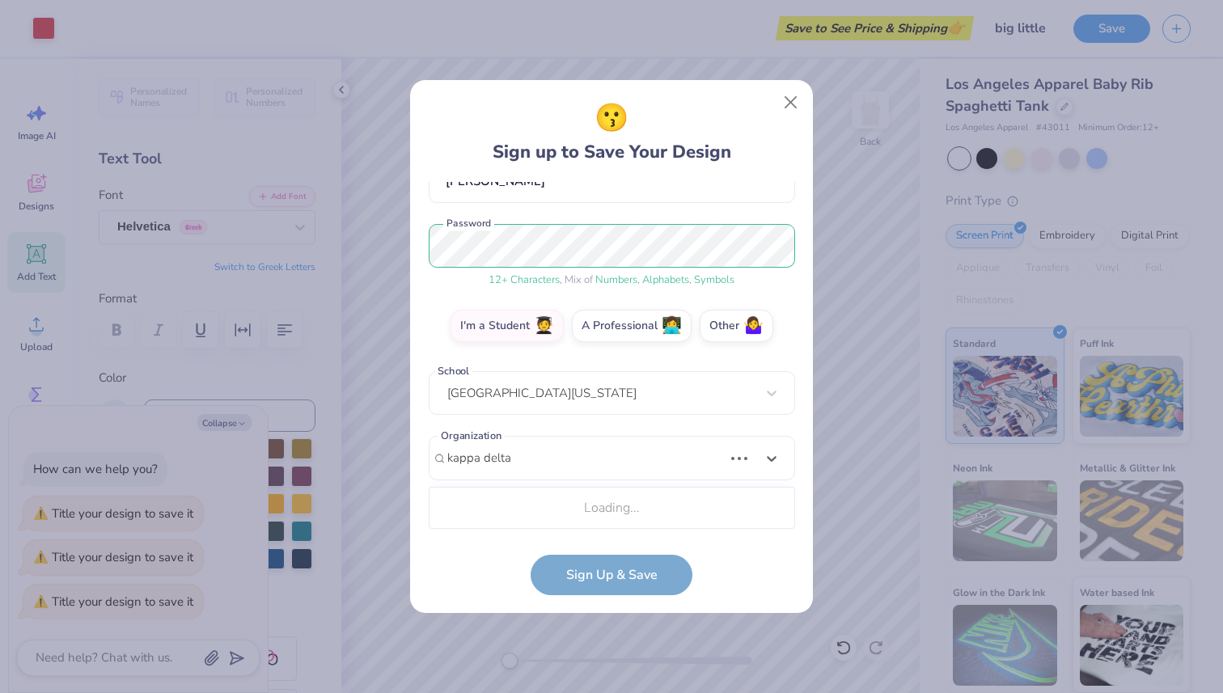
scroll to position [372, 0]
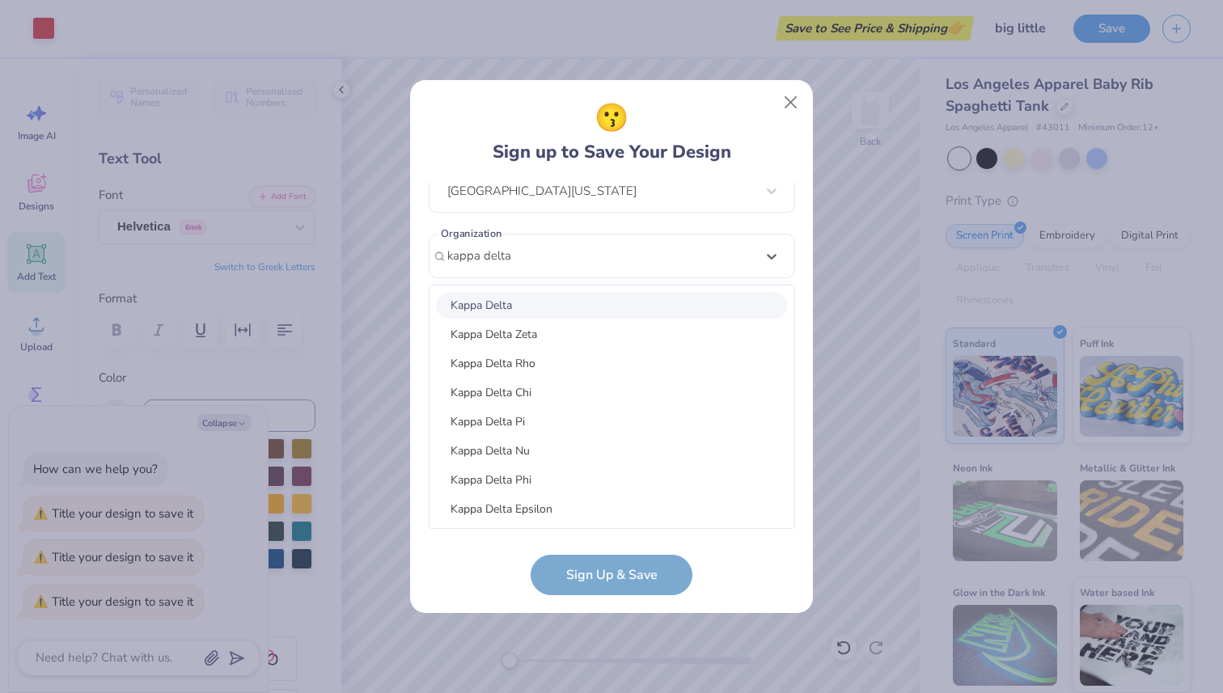
click at [561, 309] on div "Kappa Delta" at bounding box center [612, 305] width 352 height 27
type input "kappa delta"
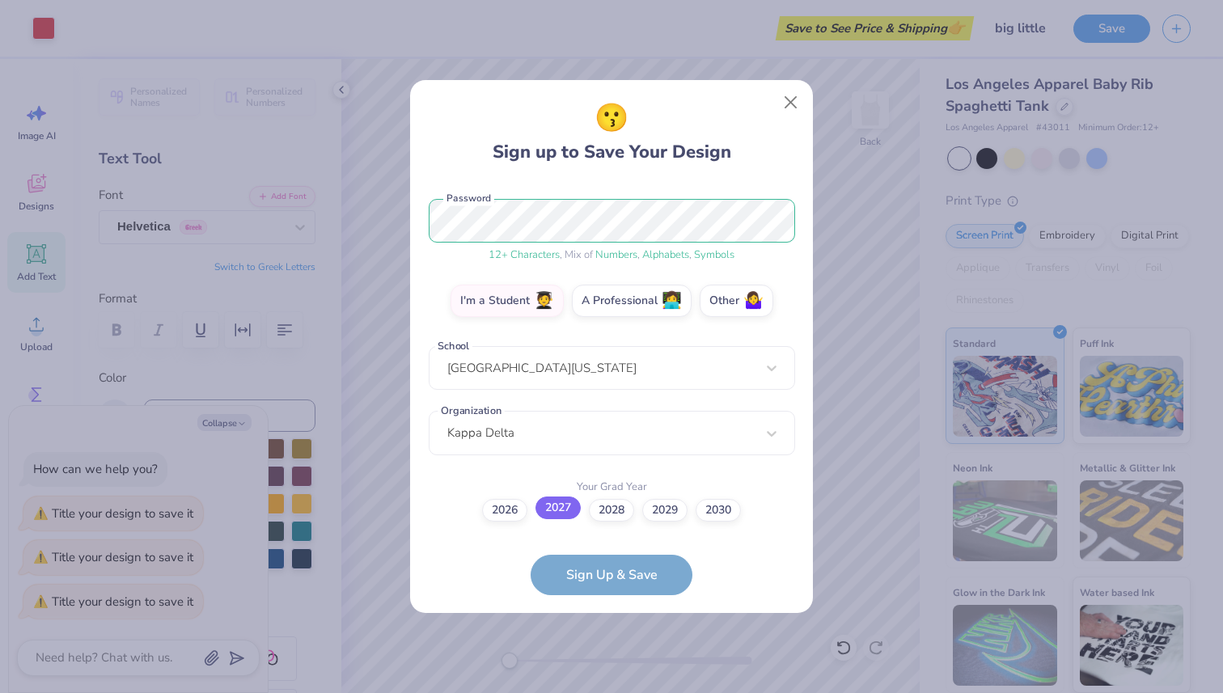
click at [562, 511] on label "2027" at bounding box center [558, 508] width 45 height 23
click at [607, 693] on input "2027" at bounding box center [612, 706] width 11 height 11
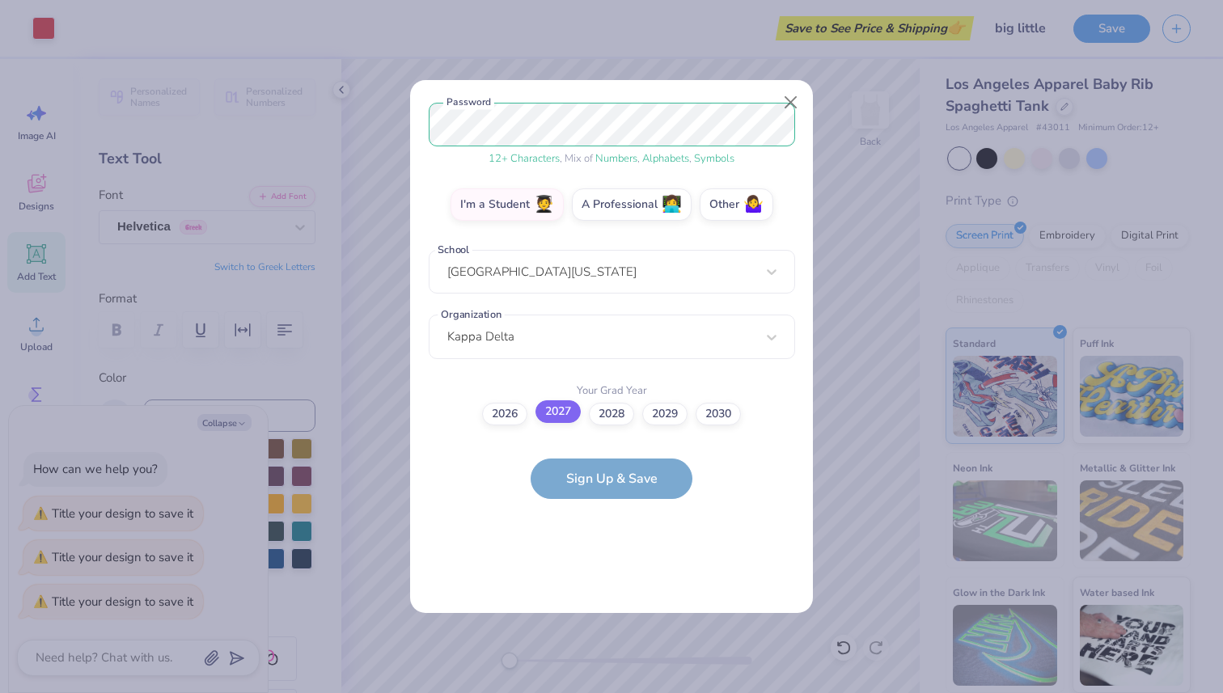
scroll to position [0, 0]
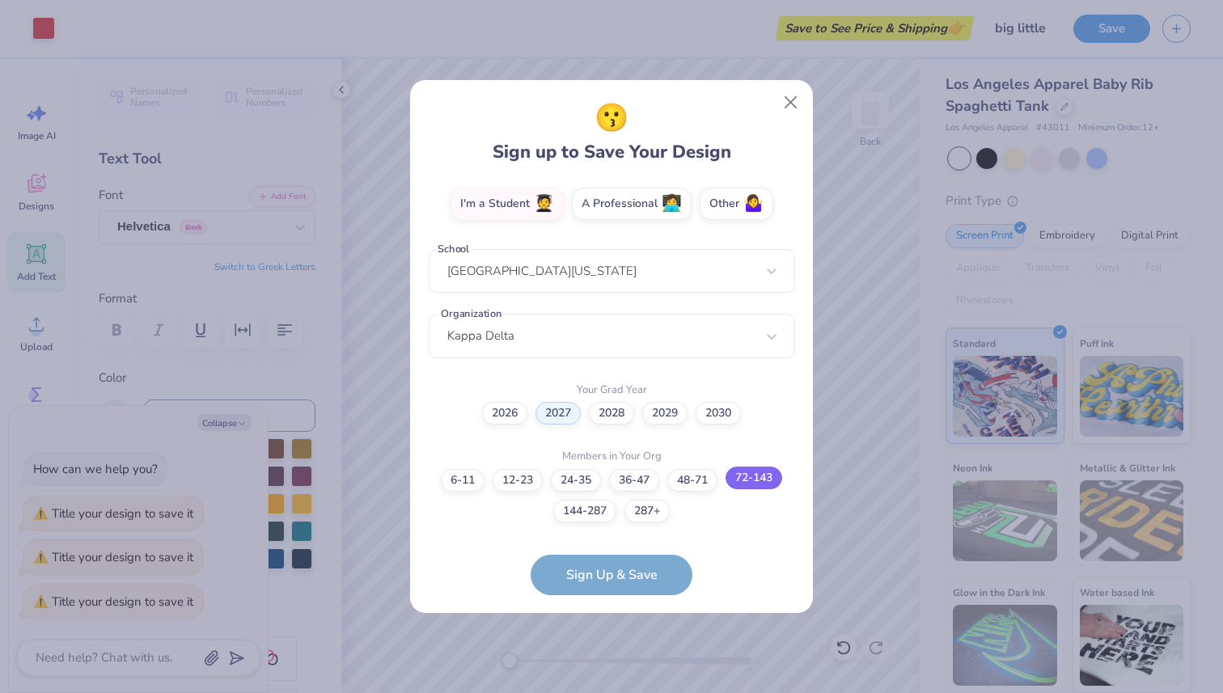
click at [739, 479] on label "72-143" at bounding box center [754, 478] width 57 height 23
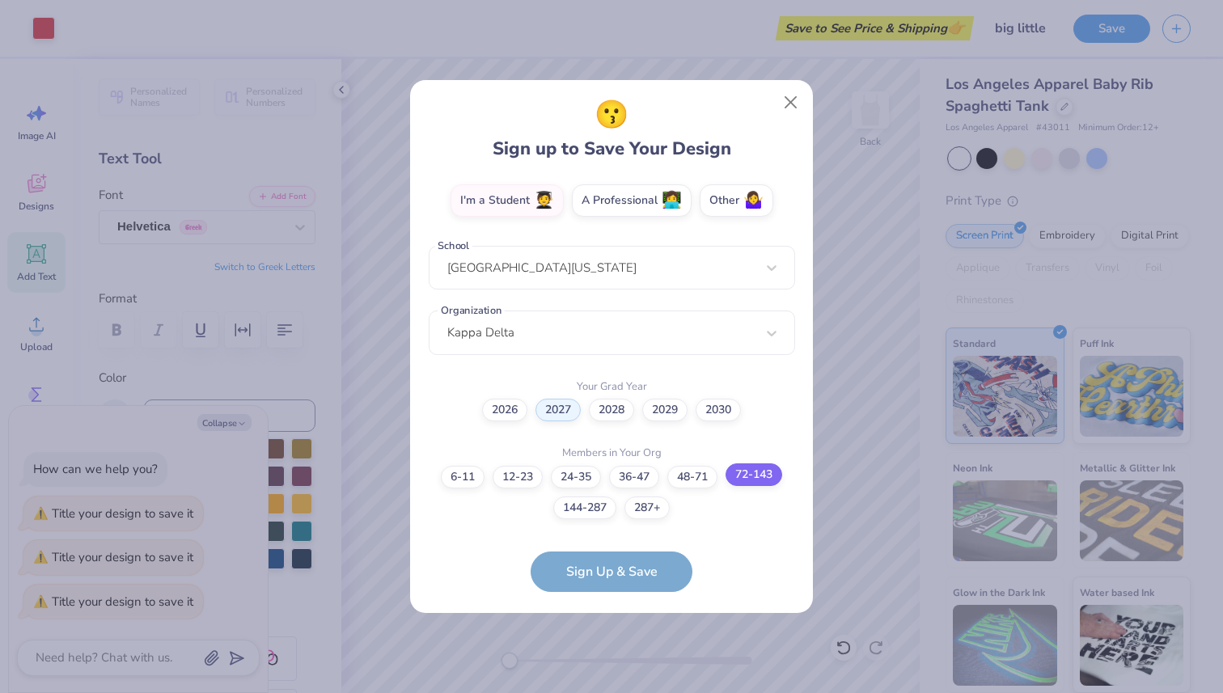
scroll to position [357, 0]
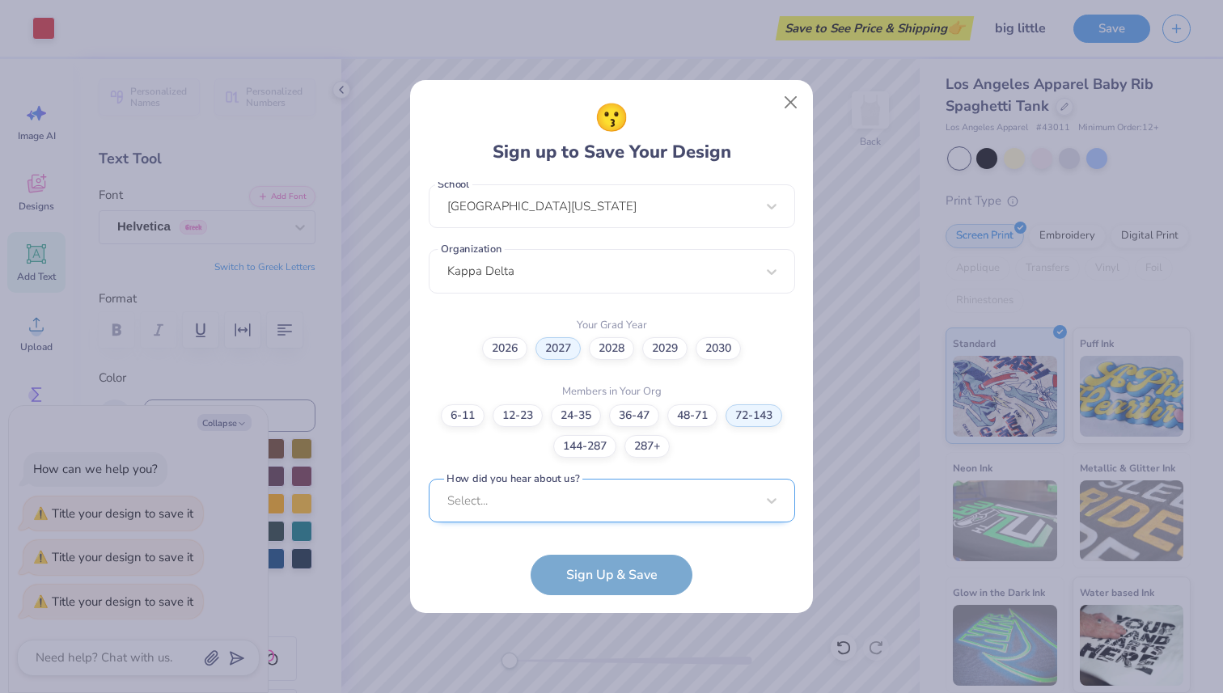
click at [583, 510] on div "Select..." at bounding box center [612, 501] width 367 height 44
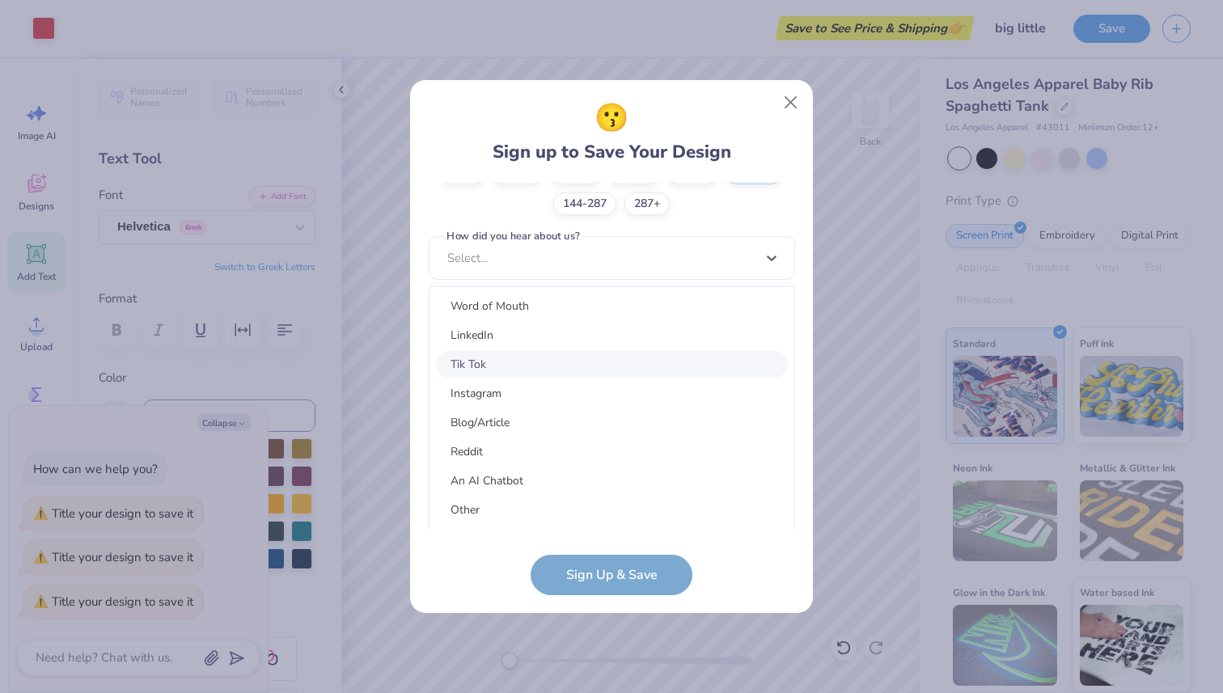
scroll to position [202, 0]
click at [524, 313] on div "Word of Mouth" at bounding box center [612, 308] width 352 height 27
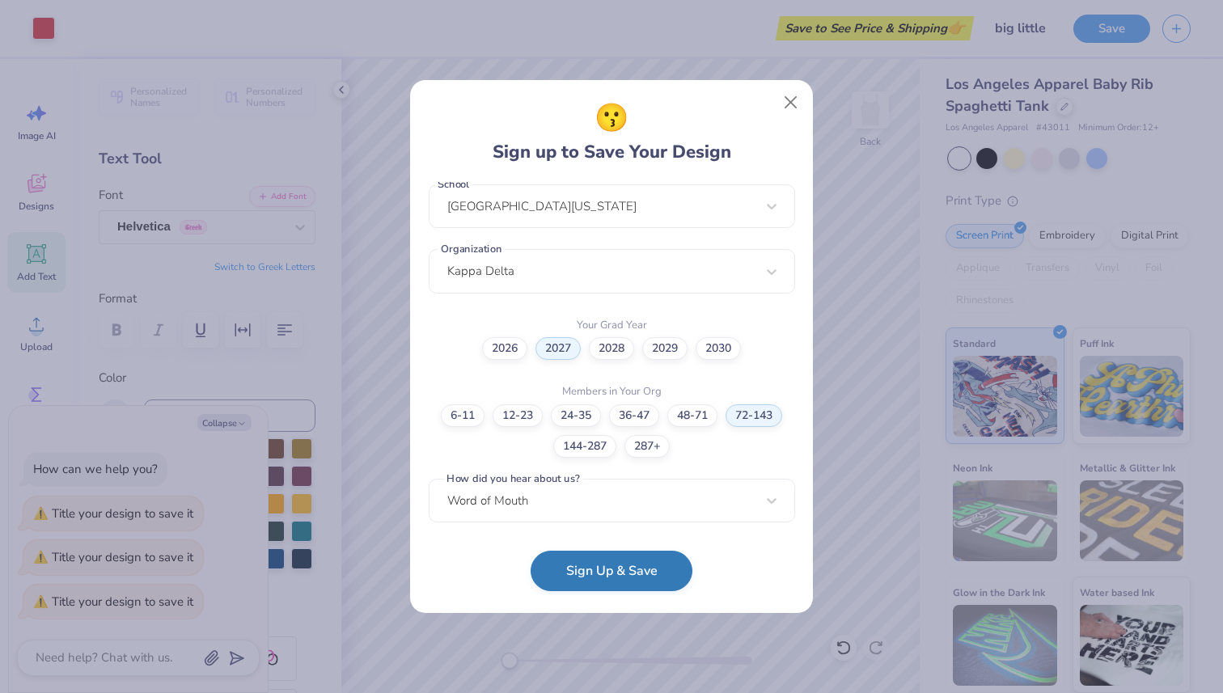
click at [610, 567] on button "Sign Up & Save" at bounding box center [612, 571] width 162 height 40
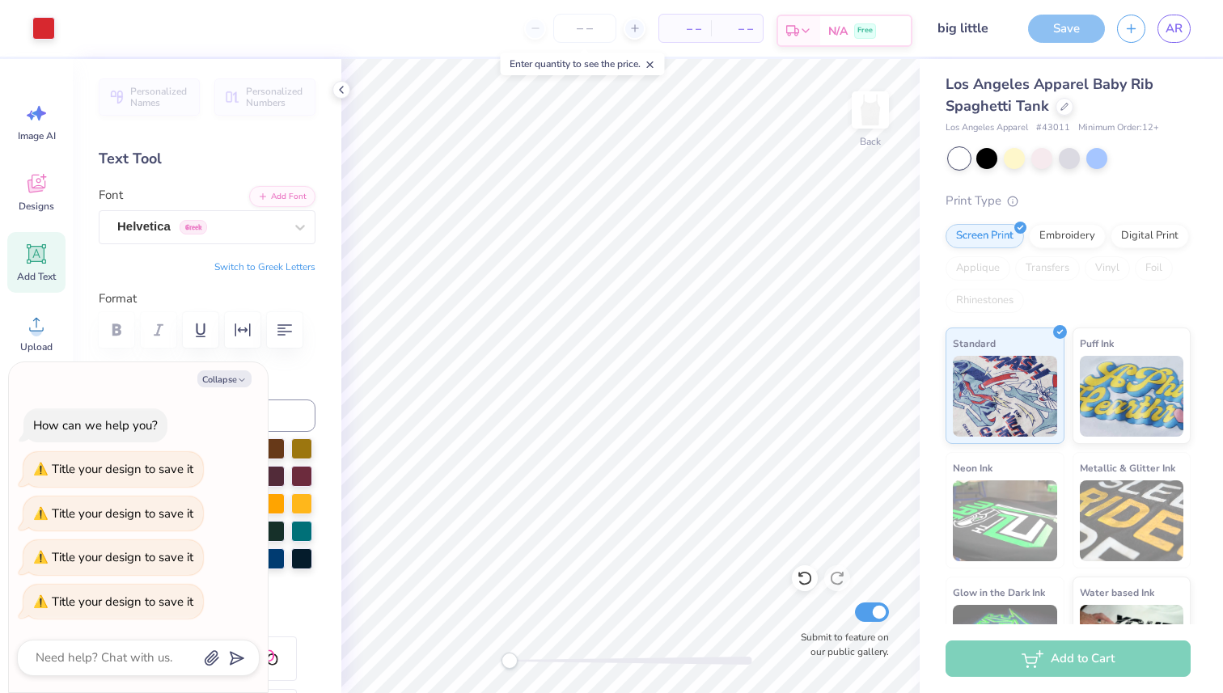
click at [833, 31] on span "N/A" at bounding box center [837, 31] width 19 height 17
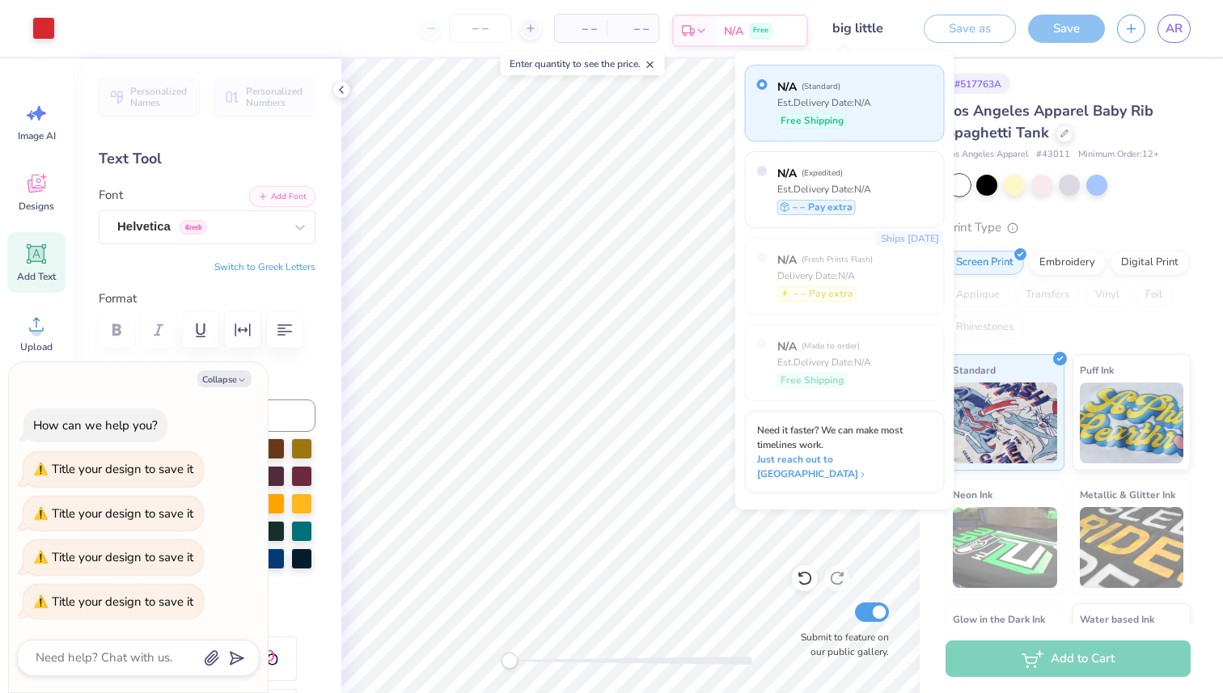
scroll to position [32, 0]
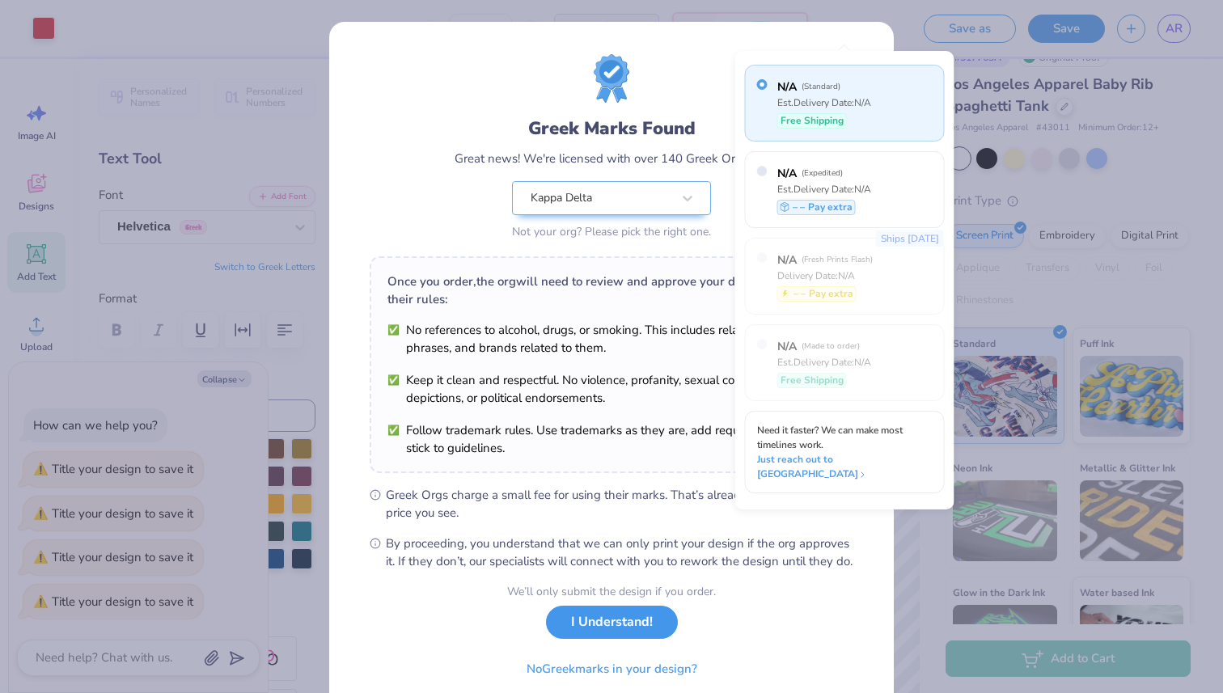
click at [641, 639] on button "I Understand!" at bounding box center [612, 622] width 132 height 33
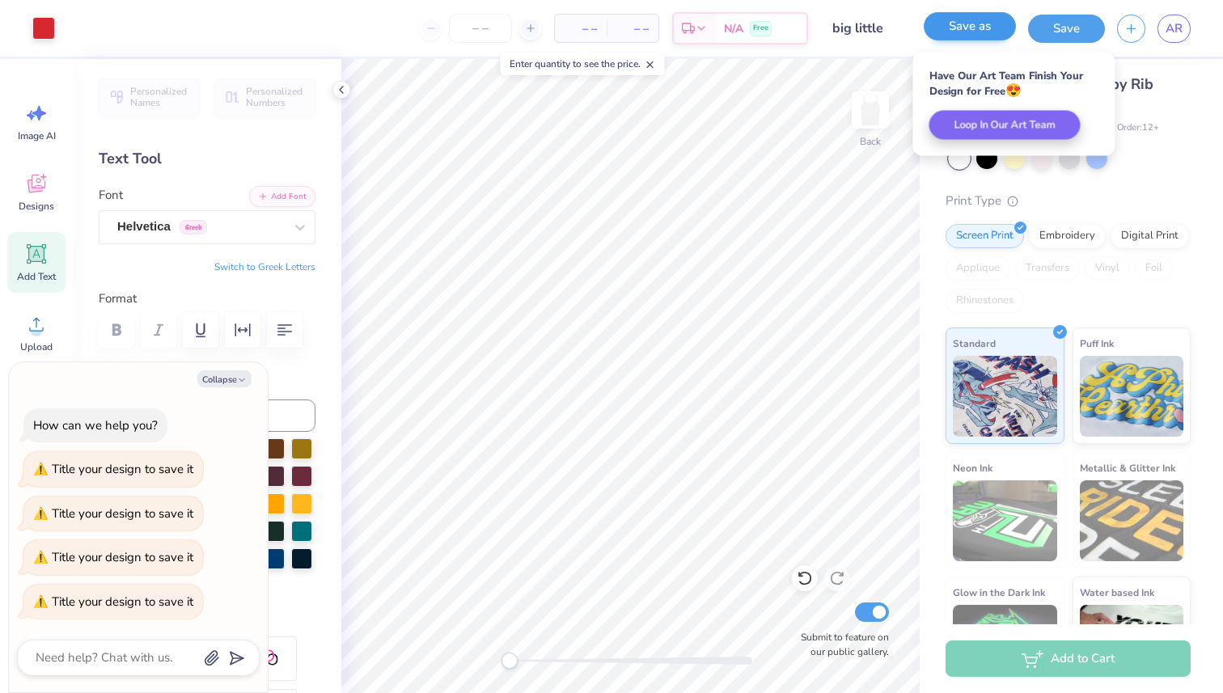
type textarea "x"
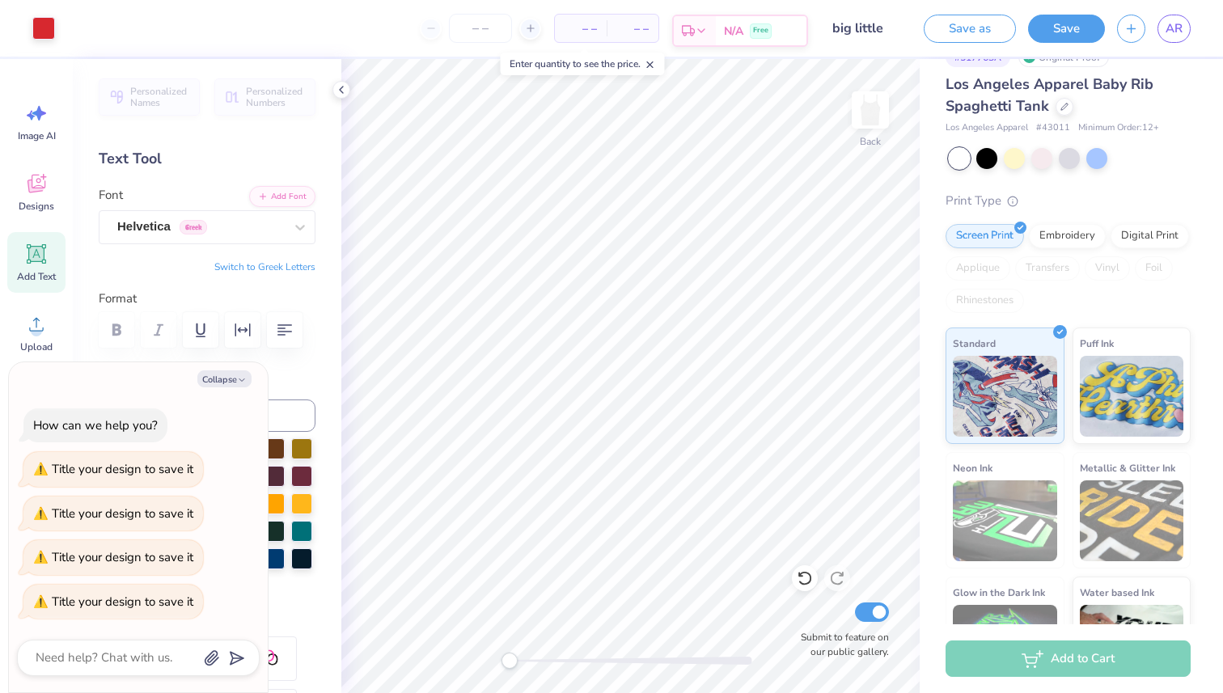
click at [773, 33] on div "N/A Free" at bounding box center [761, 30] width 91 height 29
